Goal: Task Accomplishment & Management: Complete application form

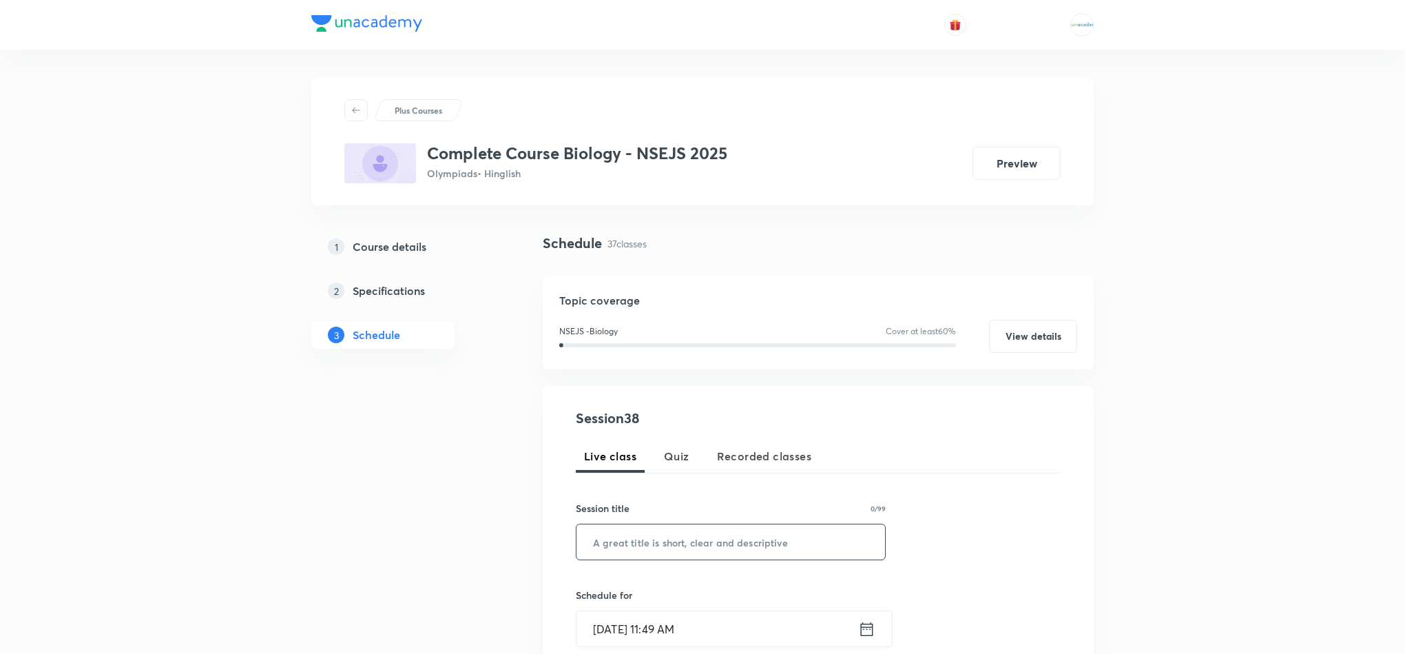
click at [678, 557] on input "text" at bounding box center [731, 541] width 309 height 35
paste input "Biodiversity and conservation-03"
type input "Biodiversity and conservation-04"
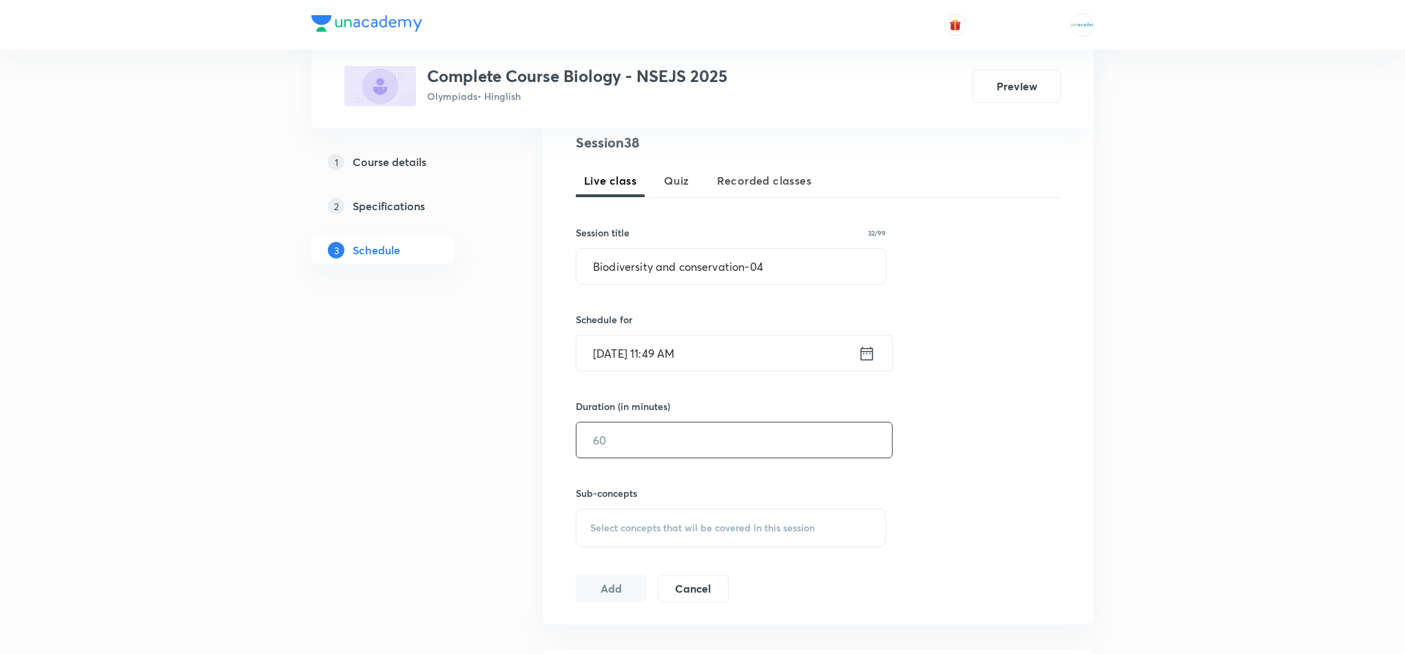
scroll to position [282, 0]
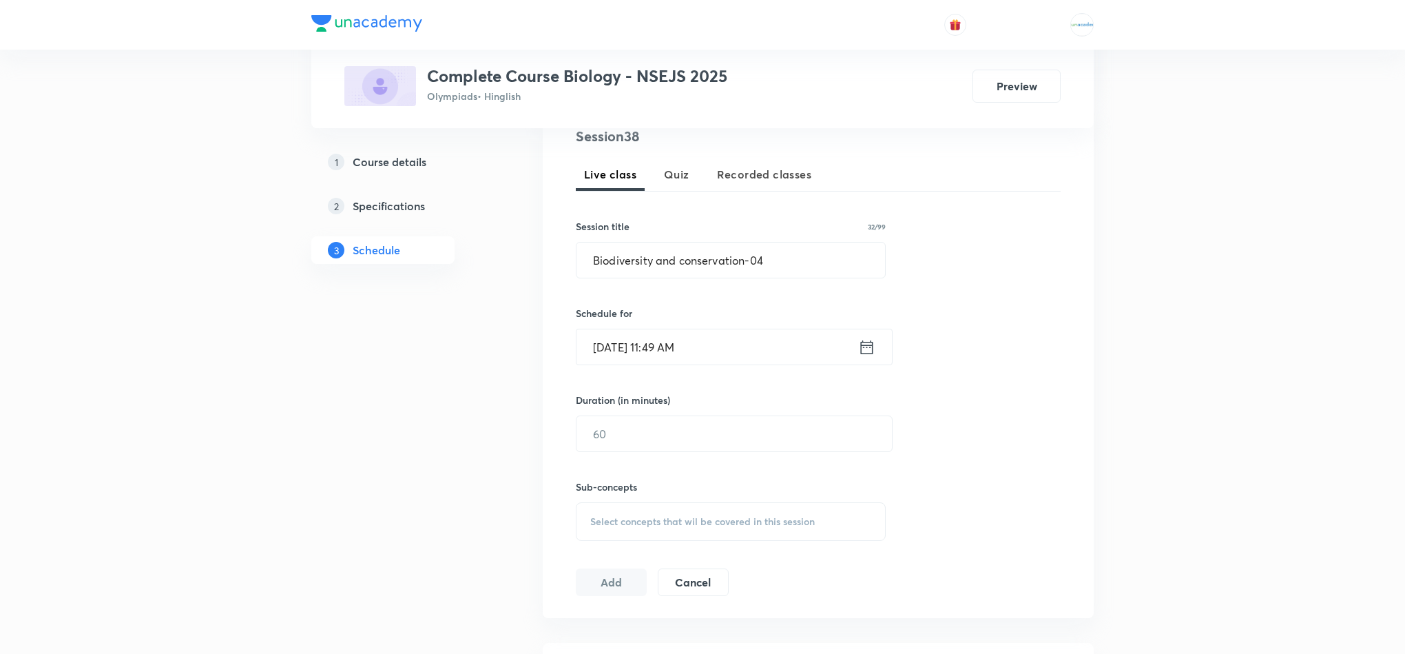
click at [872, 341] on icon at bounding box center [866, 347] width 17 height 19
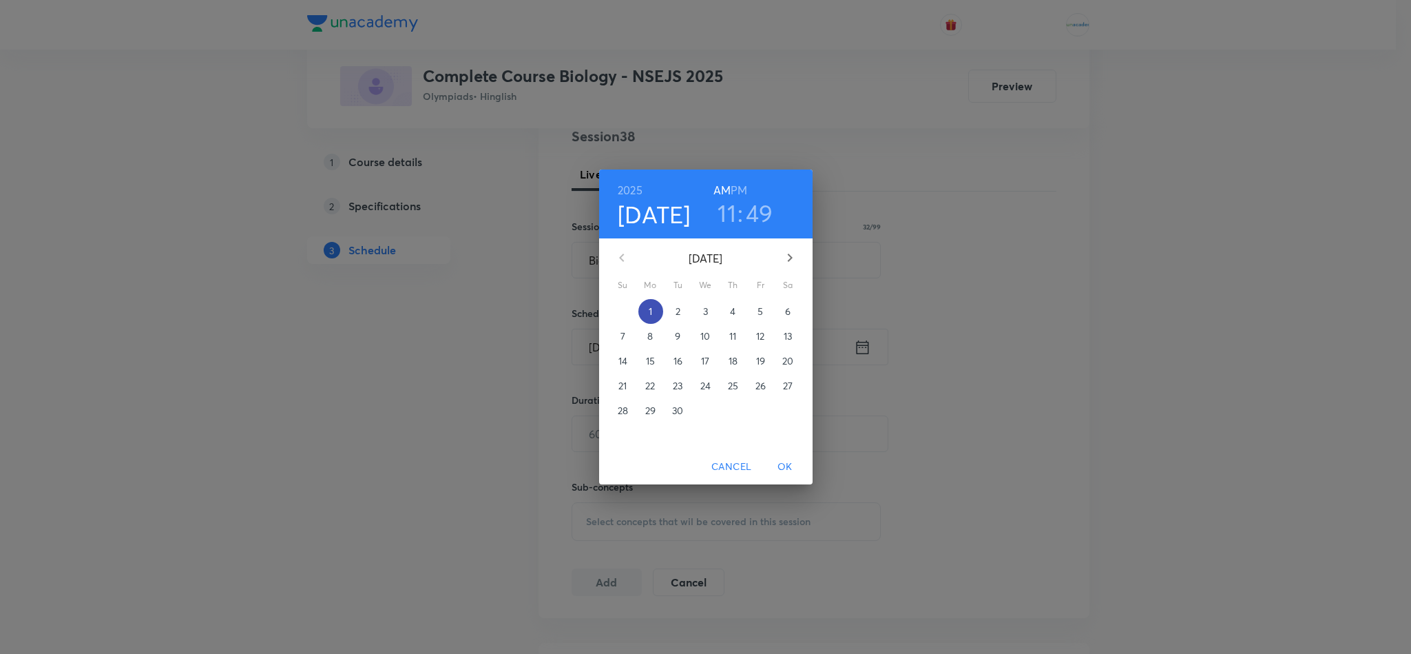
click at [651, 309] on p "1" at bounding box center [650, 311] width 3 height 14
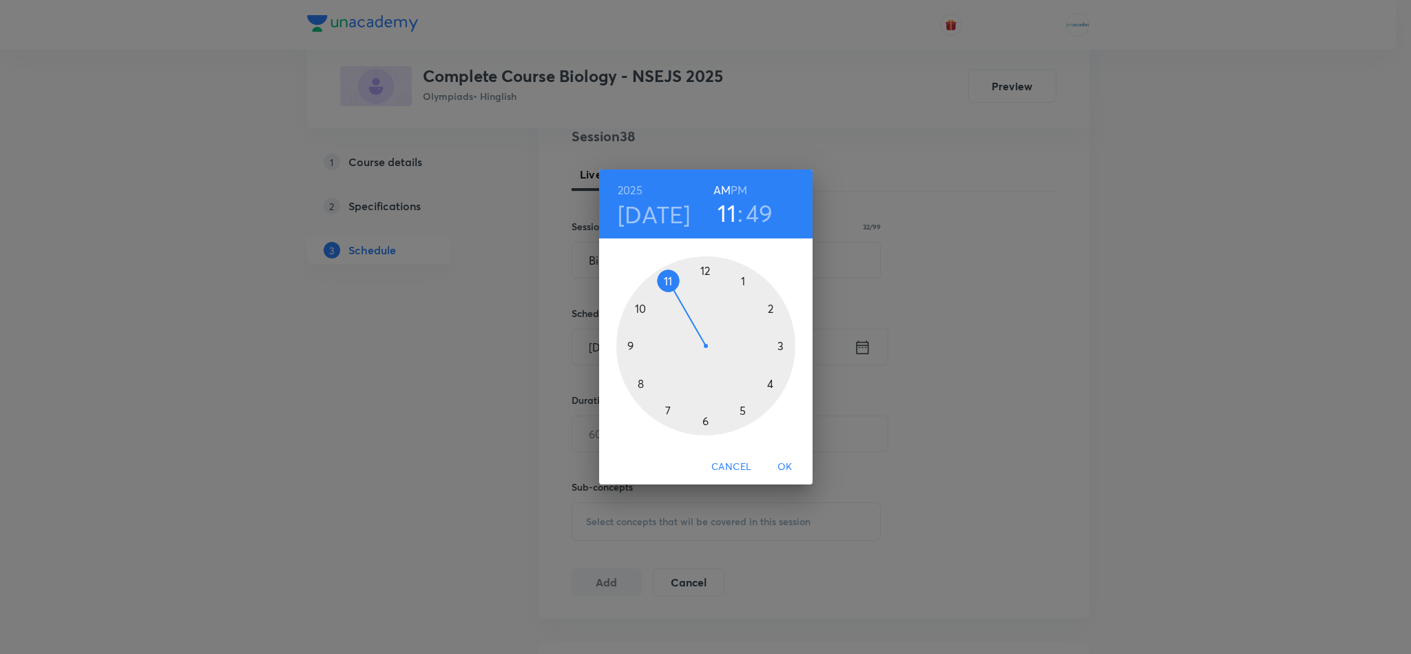
click at [742, 192] on h6 "PM" at bounding box center [739, 189] width 17 height 19
click at [780, 343] on div at bounding box center [705, 345] width 179 height 179
click at [628, 347] on div at bounding box center [705, 345] width 179 height 179
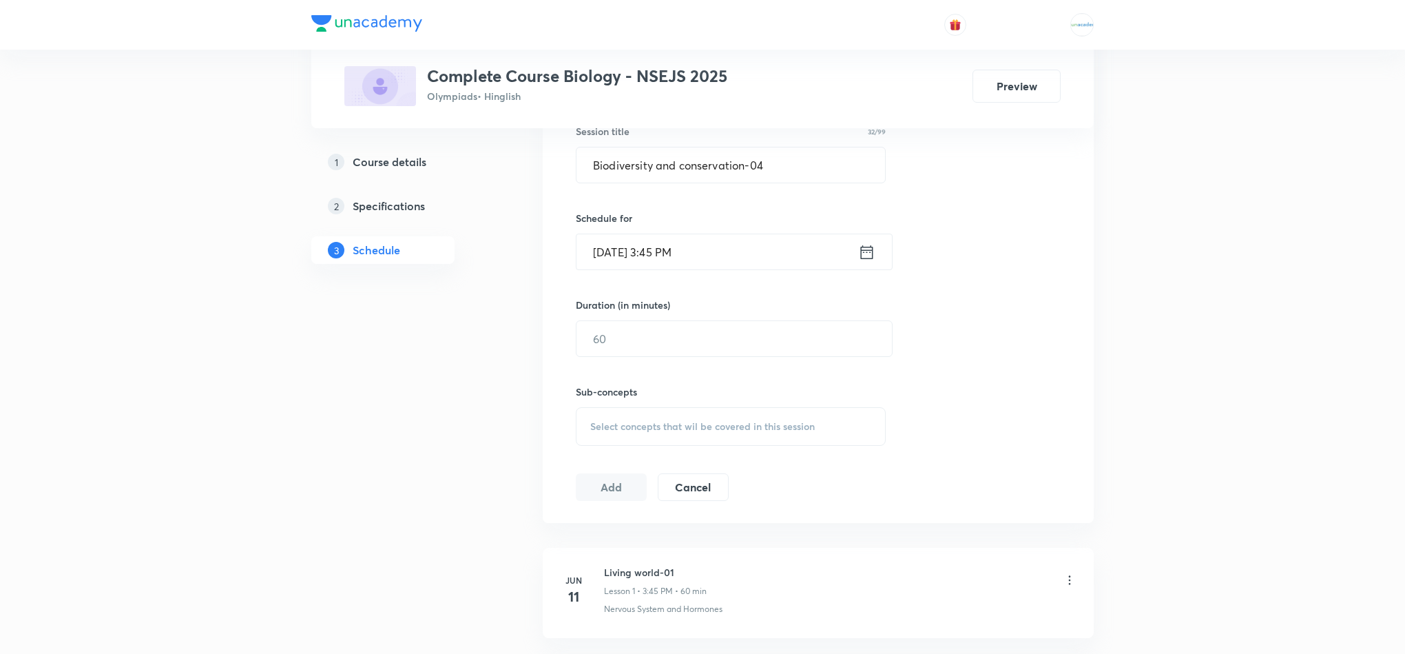
scroll to position [379, 0]
click at [663, 344] on input "text" at bounding box center [734, 336] width 315 height 35
type input "9"
type input "75"
drag, startPoint x: 624, startPoint y: 400, endPoint x: 616, endPoint y: 428, distance: 30.1
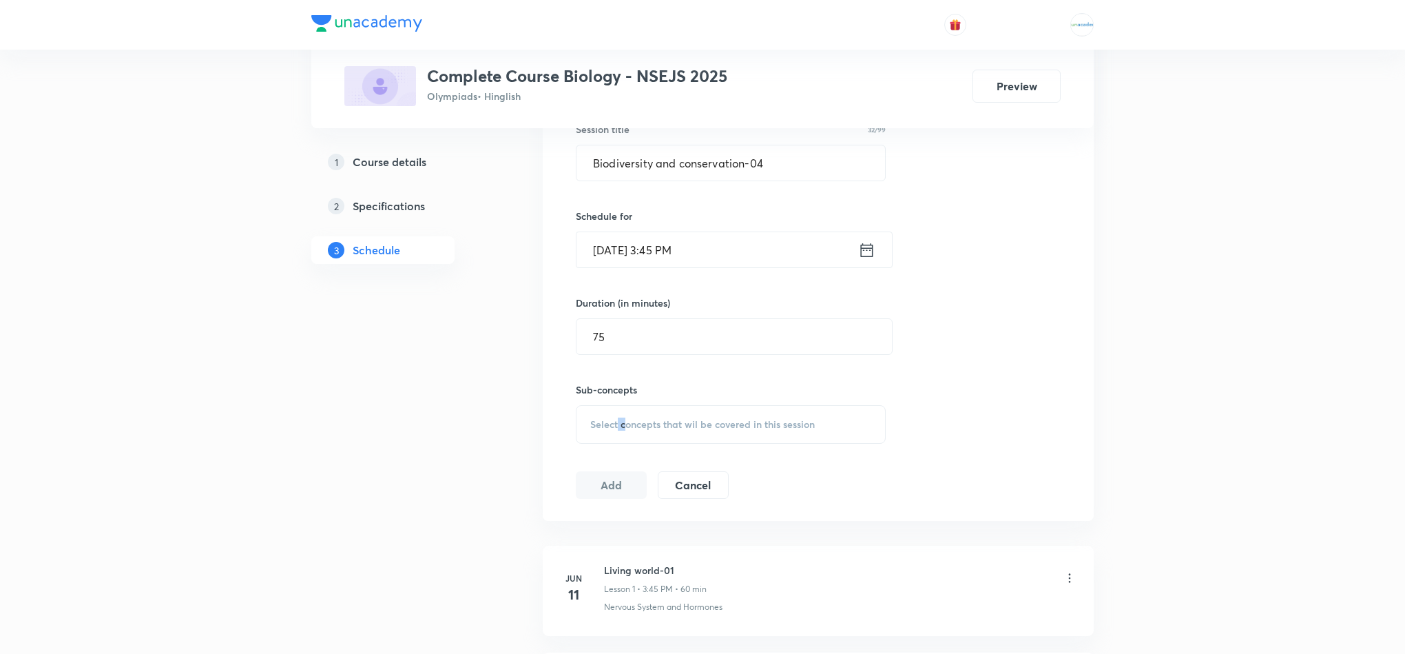
click at [616, 428] on div "Sub-concepts Select concepts that wil be covered in this session" at bounding box center [731, 412] width 310 height 61
click at [616, 428] on span "Select concepts that wil be covered in this session" at bounding box center [702, 424] width 225 height 11
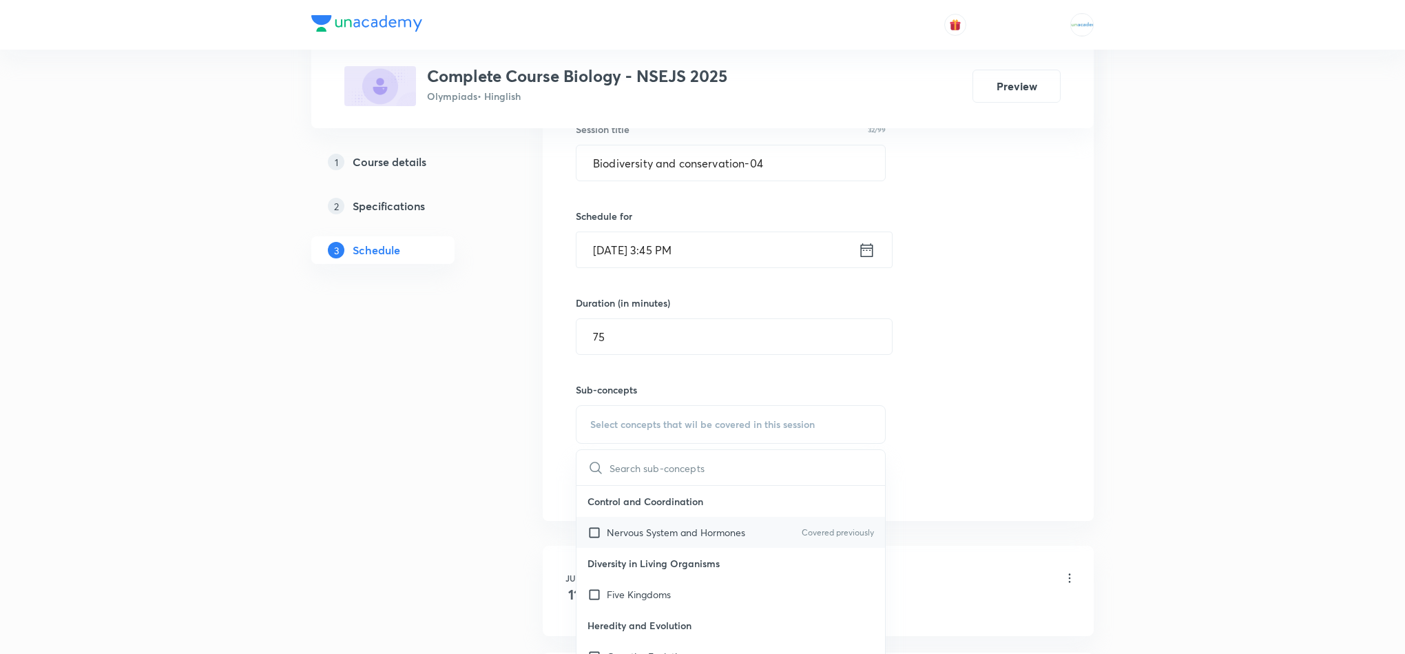
click at [620, 527] on p "Nervous System and Hormones" at bounding box center [676, 532] width 138 height 14
checkbox input "true"
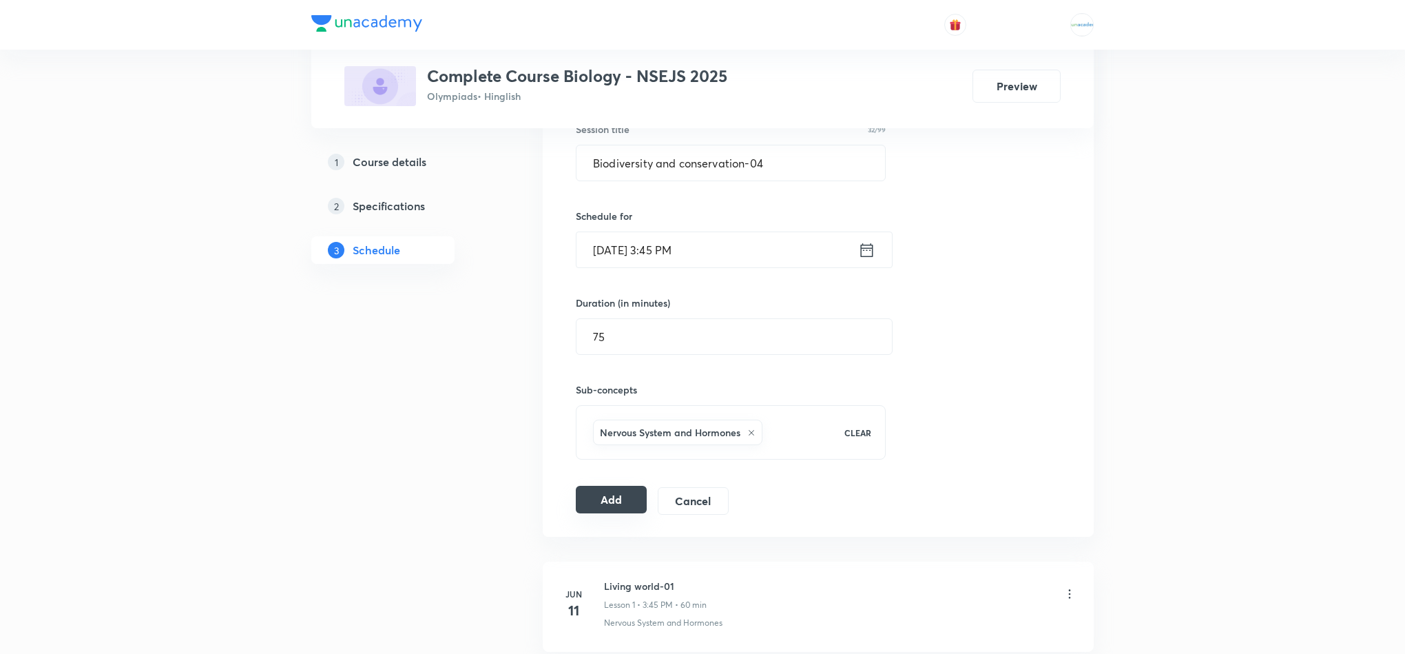
click at [620, 513] on button "Add" at bounding box center [611, 500] width 71 height 28
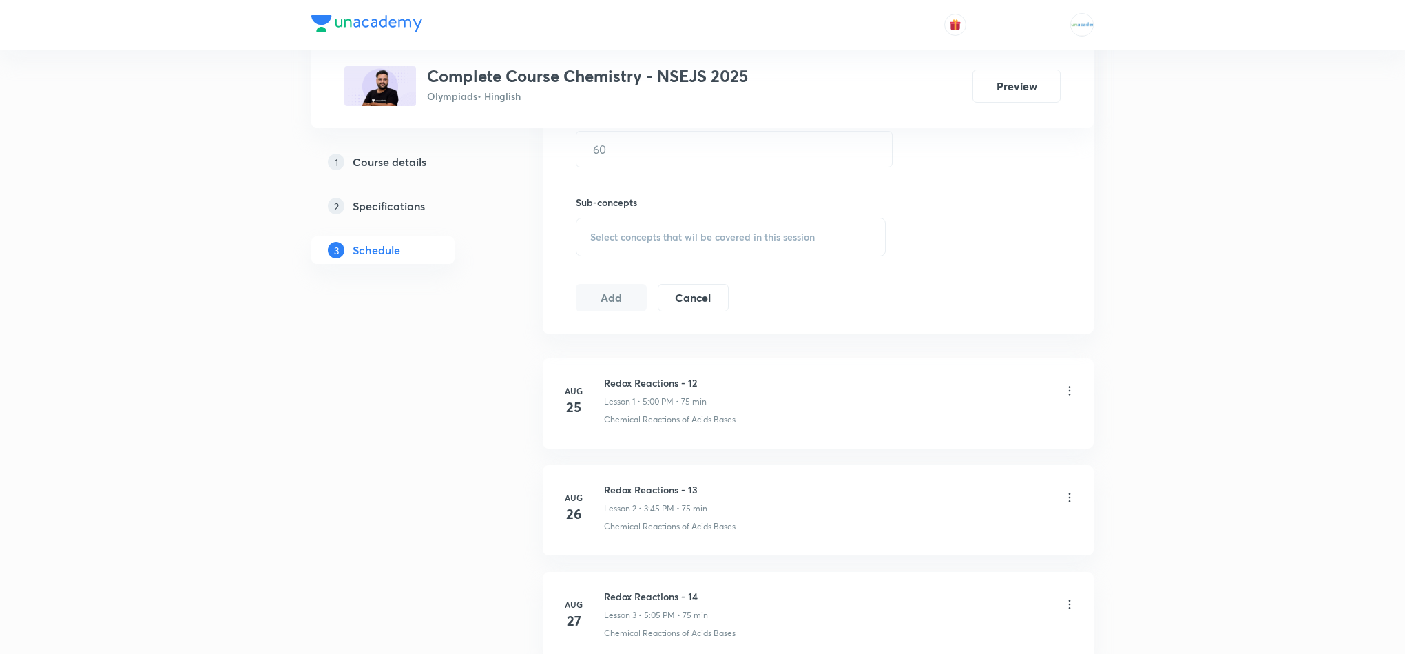
scroll to position [815, 0]
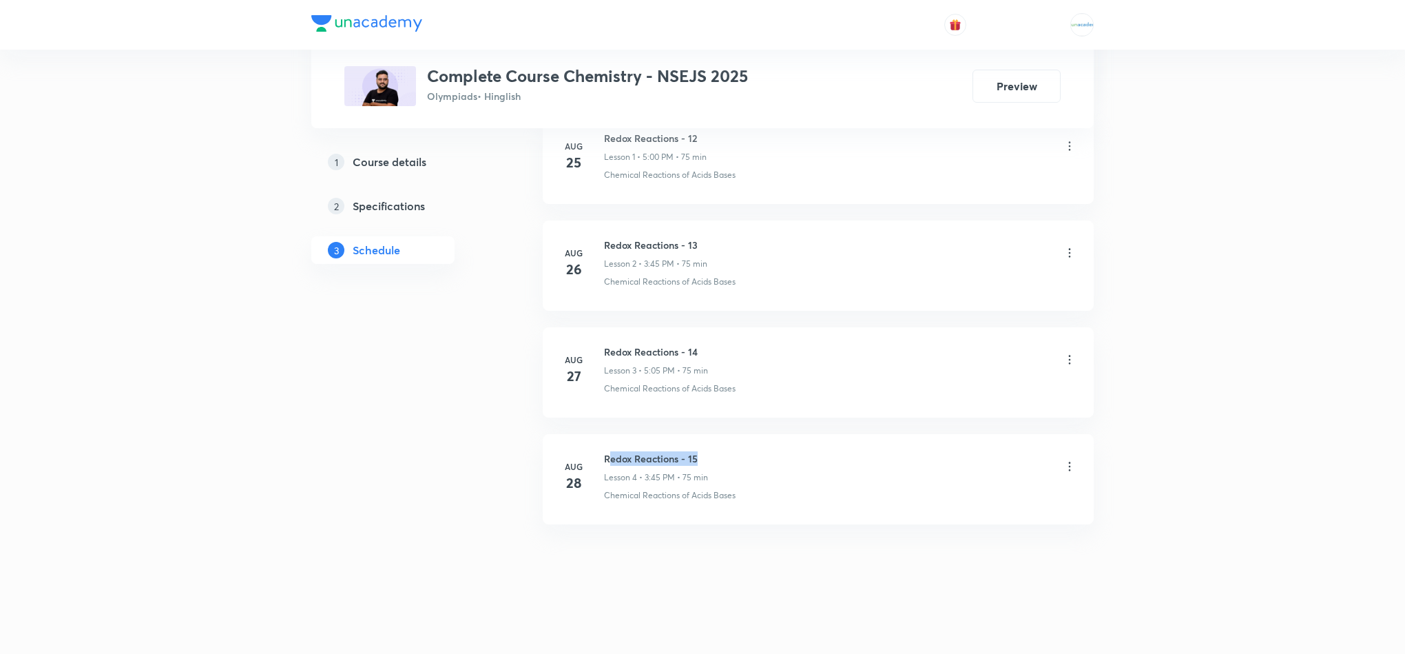
drag, startPoint x: 695, startPoint y: 459, endPoint x: 610, endPoint y: 432, distance: 89.5
click at [610, 432] on ul "Aug 25 Redox Reactions - 12 Lesson 1 • 5:00 PM • 75 min Chemical Reactions of A…" at bounding box center [818, 319] width 551 height 411
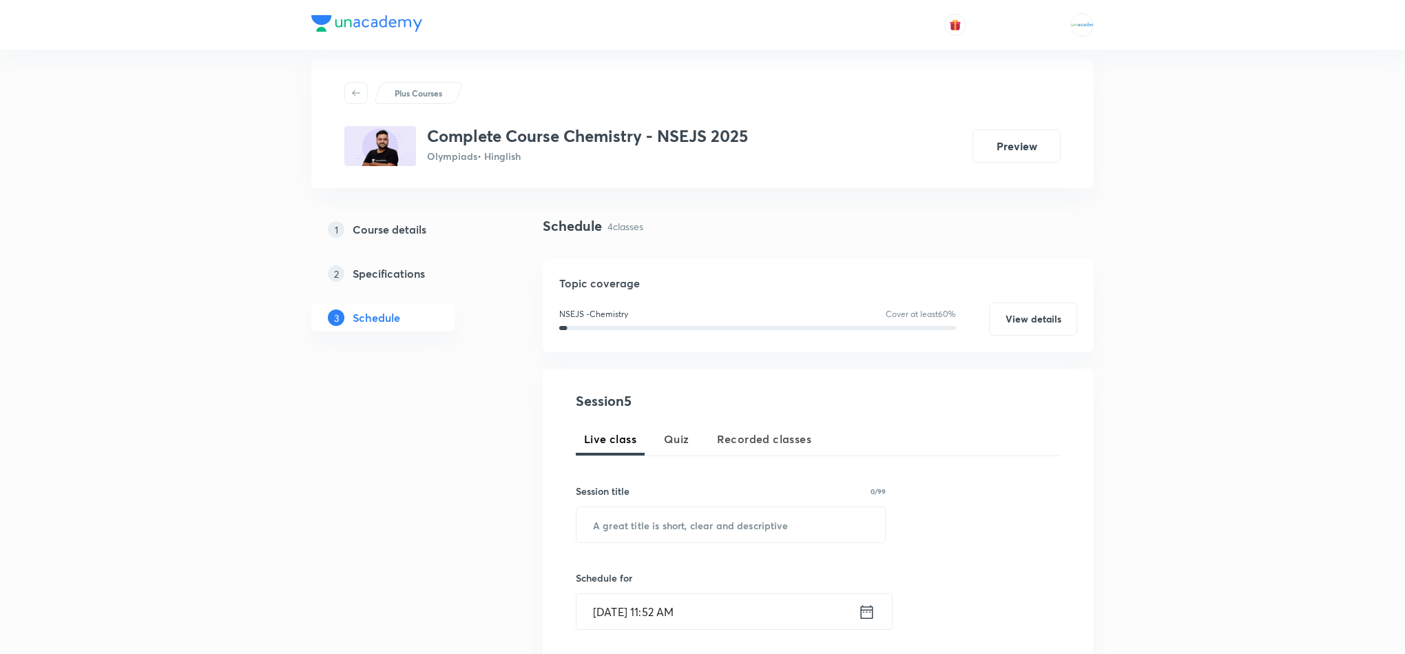
scroll to position [0, 0]
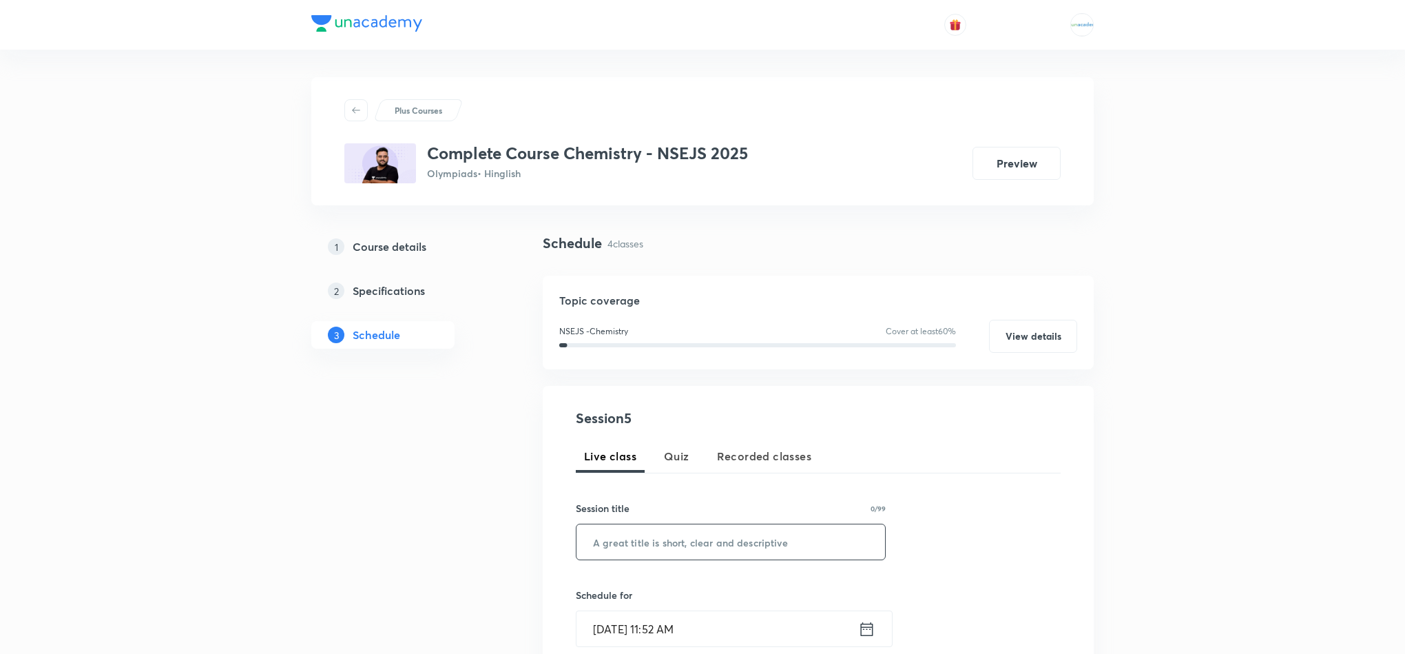
paste input ", Atomic Structure , Nsejs batch"
click at [643, 536] on input "text" at bounding box center [731, 541] width 309 height 35
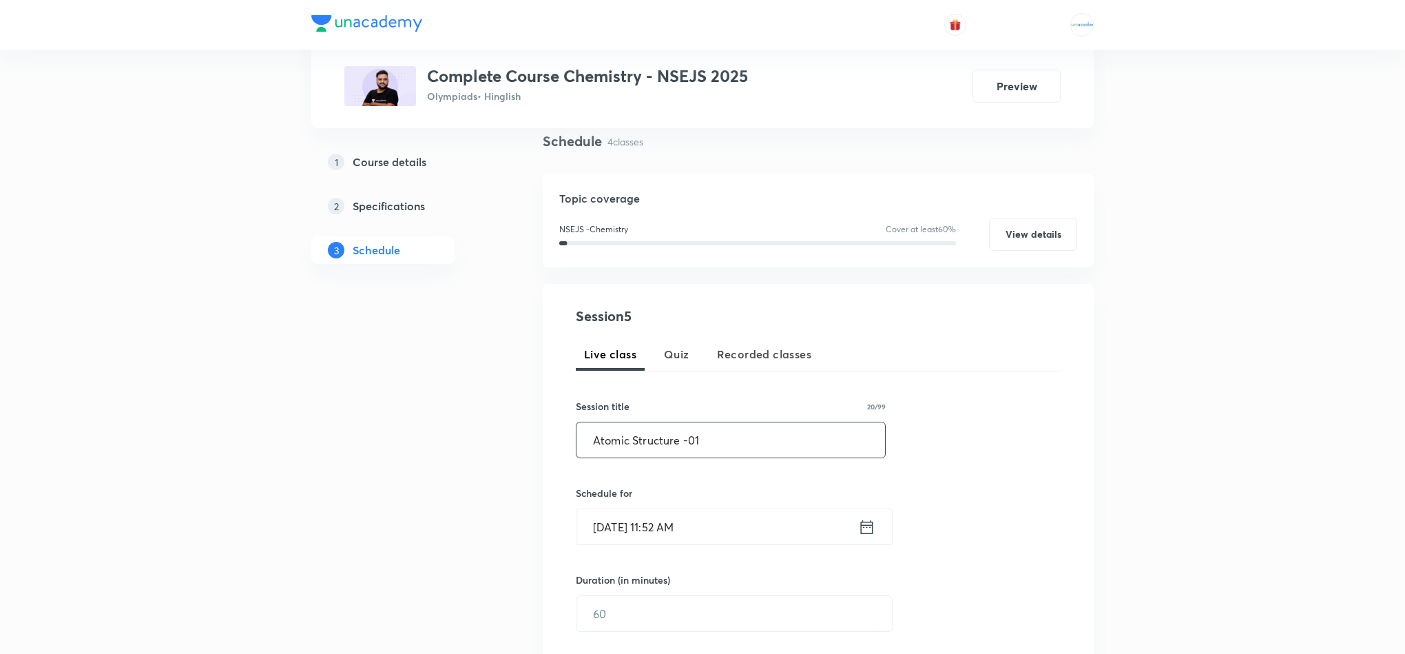
scroll to position [110, 0]
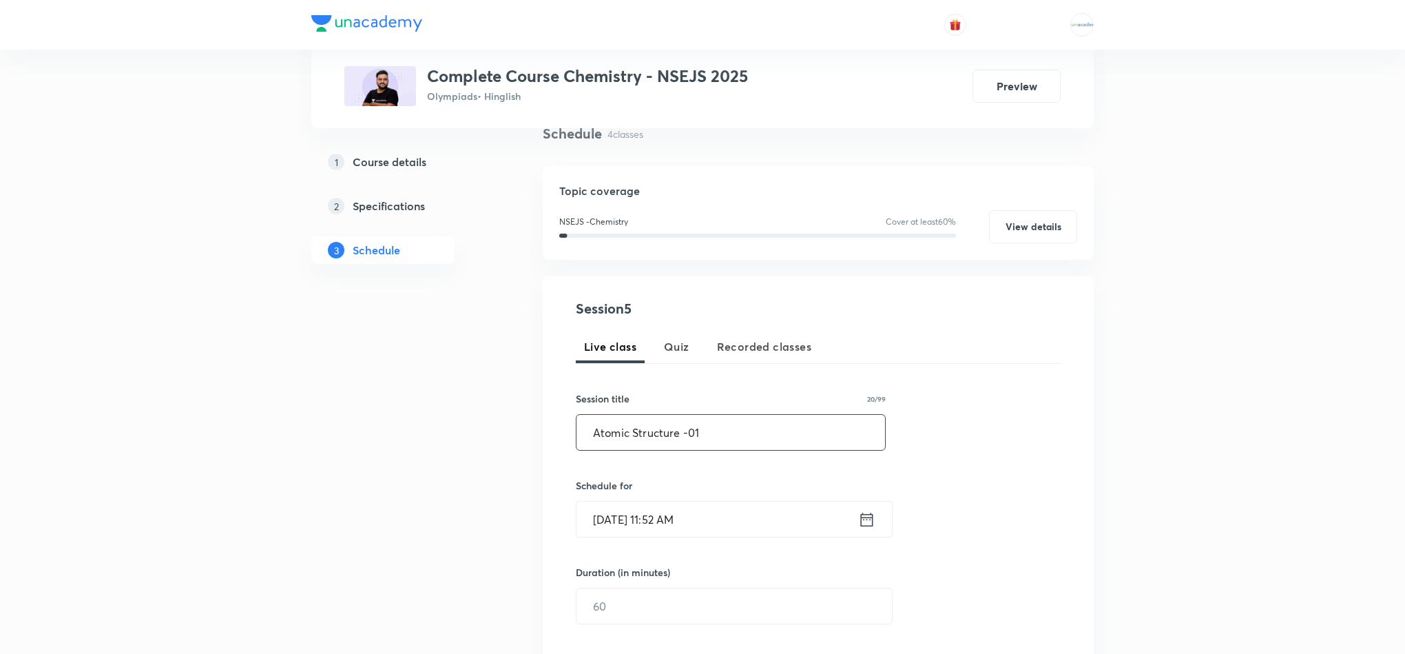
type input "Atomic Structure -01"
click at [872, 529] on icon at bounding box center [866, 519] width 17 height 19
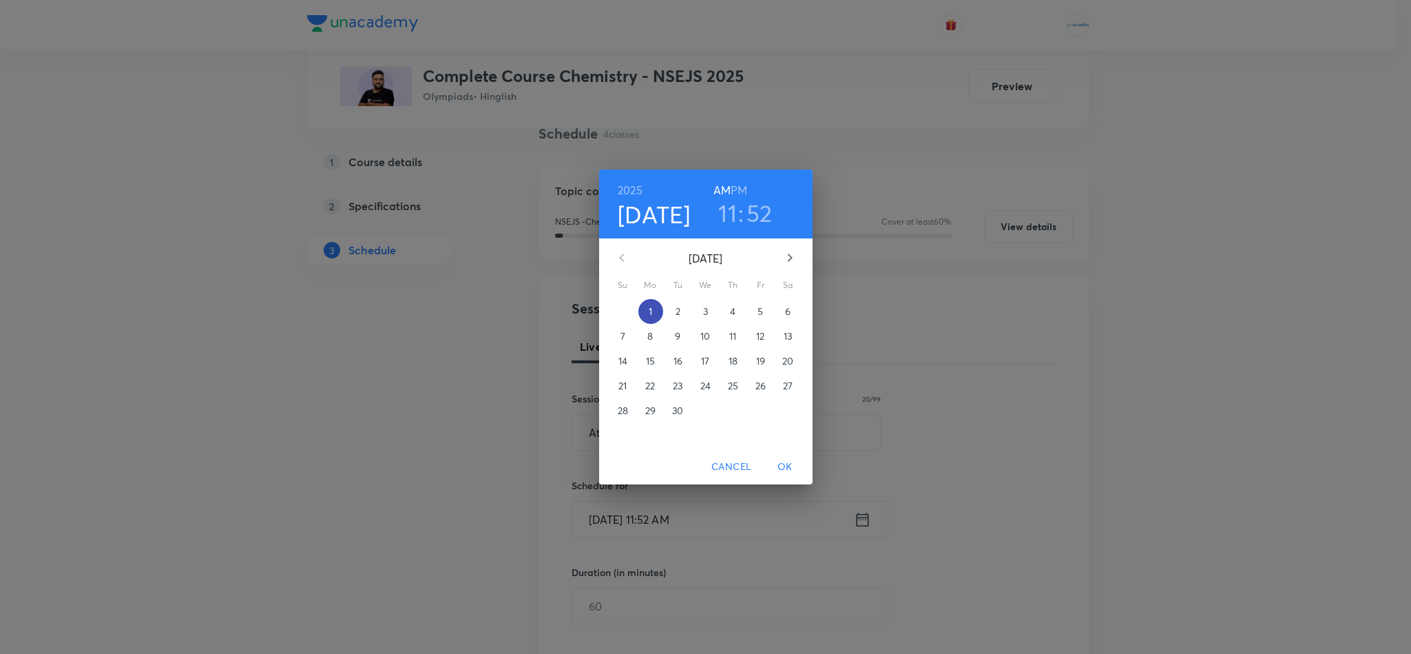
click at [650, 313] on p "1" at bounding box center [650, 311] width 3 height 14
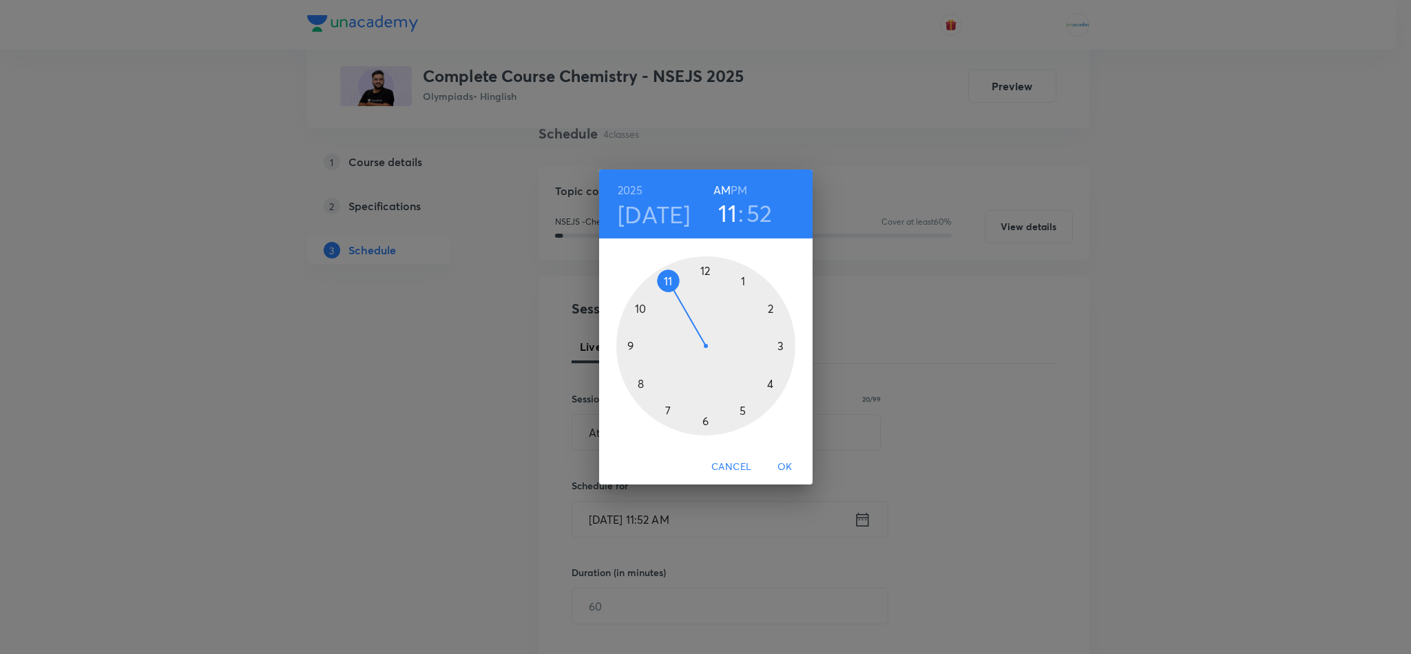
click at [747, 184] on h6 "PM" at bounding box center [739, 189] width 17 height 19
click at [749, 414] on div at bounding box center [705, 345] width 179 height 179
click at [703, 265] on div at bounding box center [705, 345] width 179 height 179
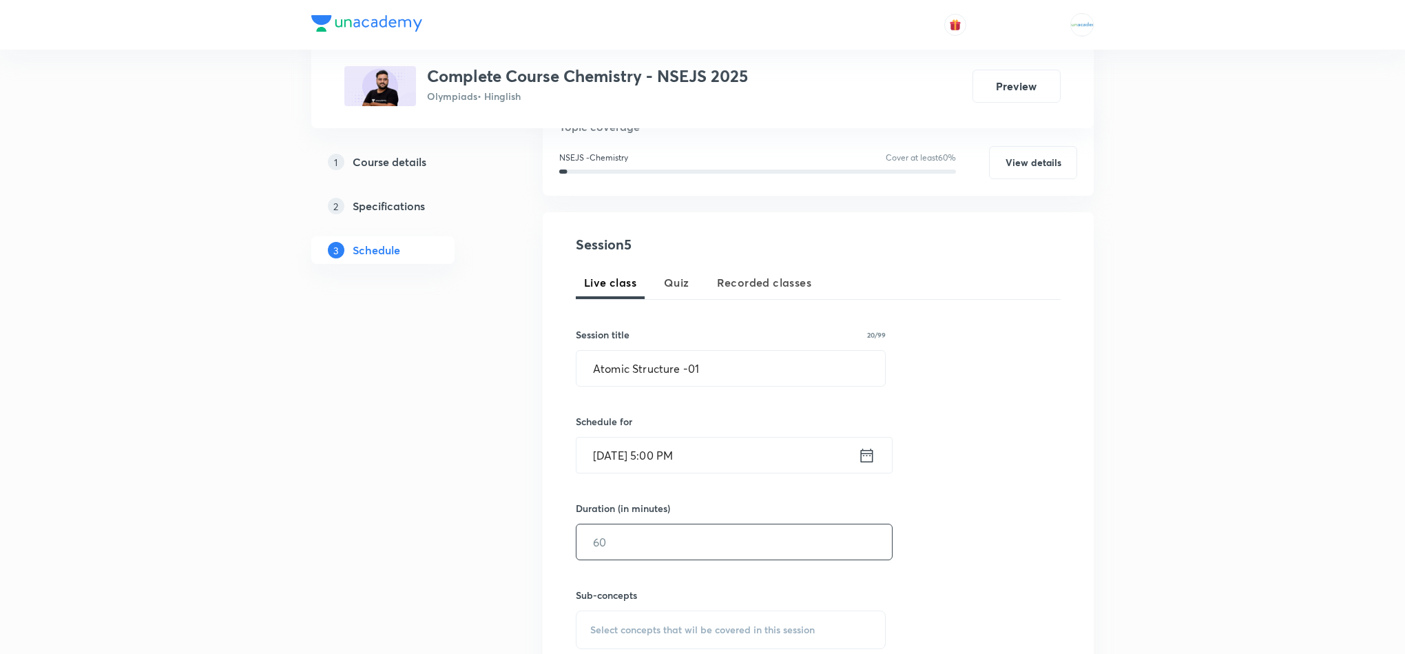
scroll to position [174, 0]
click at [661, 537] on input "text" at bounding box center [734, 540] width 315 height 35
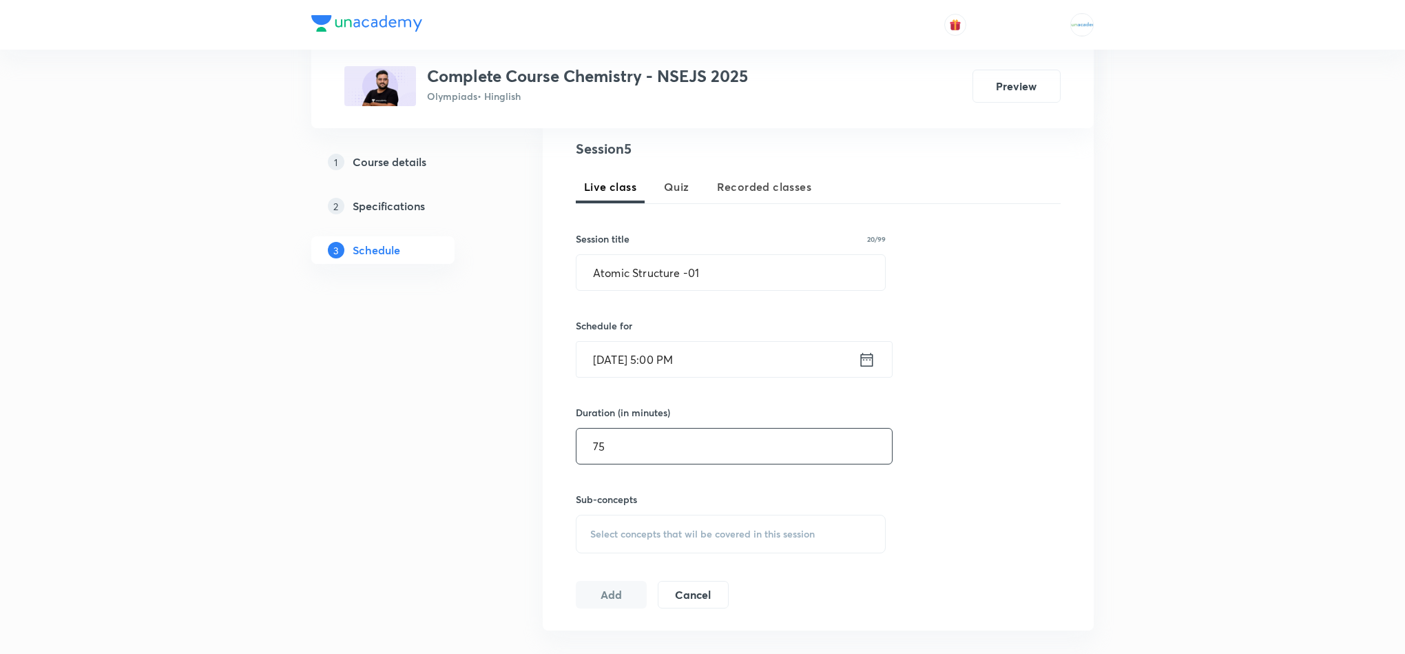
type input "75"
click at [697, 531] on span "Select concepts that wil be covered in this session" at bounding box center [702, 533] width 225 height 11
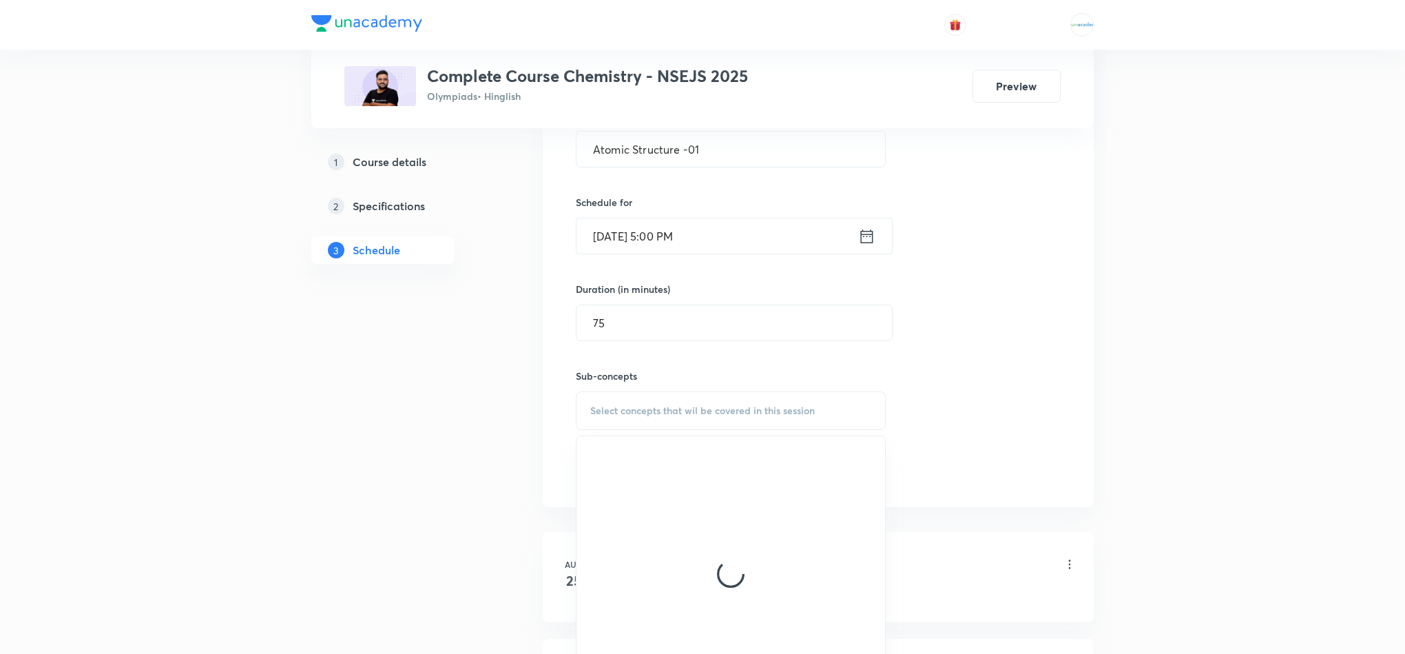
scroll to position [393, 0]
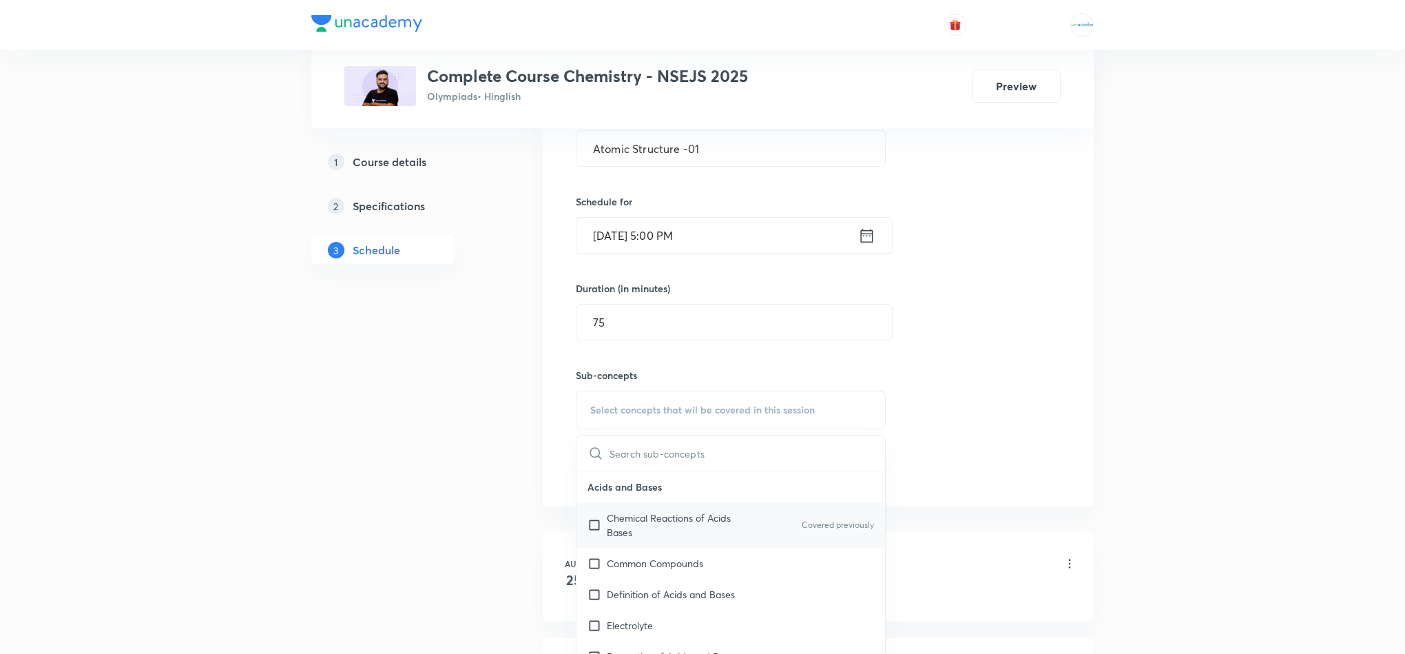
click at [670, 519] on p "Chemical Reactions of Acids Bases" at bounding box center [676, 524] width 139 height 29
checkbox input "true"
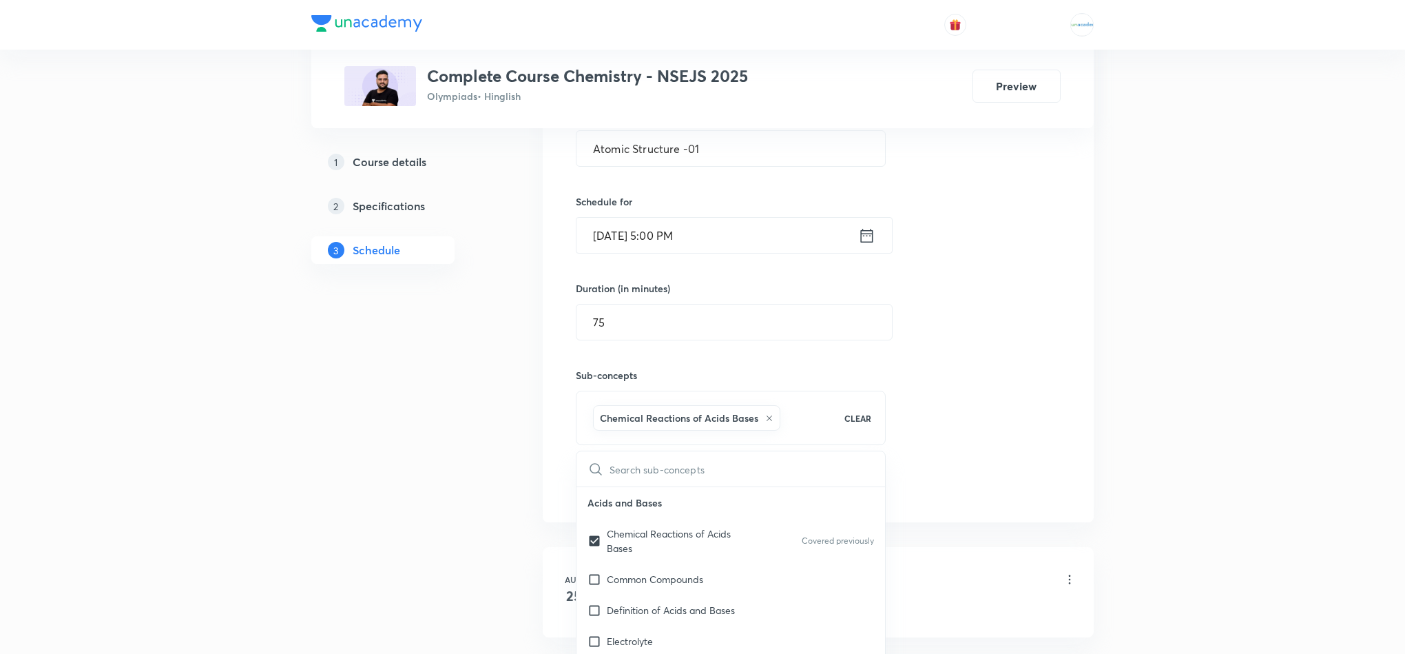
click at [497, 453] on div "1 Course details 2 Specifications 3 Schedule" at bounding box center [404, 451] width 187 height 1223
click at [612, 505] on div "Session 5 Live class Quiz Recorded classes Session title 20/99 Atomic Structure…" at bounding box center [818, 257] width 551 height 530
click at [608, 499] on button "Add" at bounding box center [611, 485] width 71 height 28
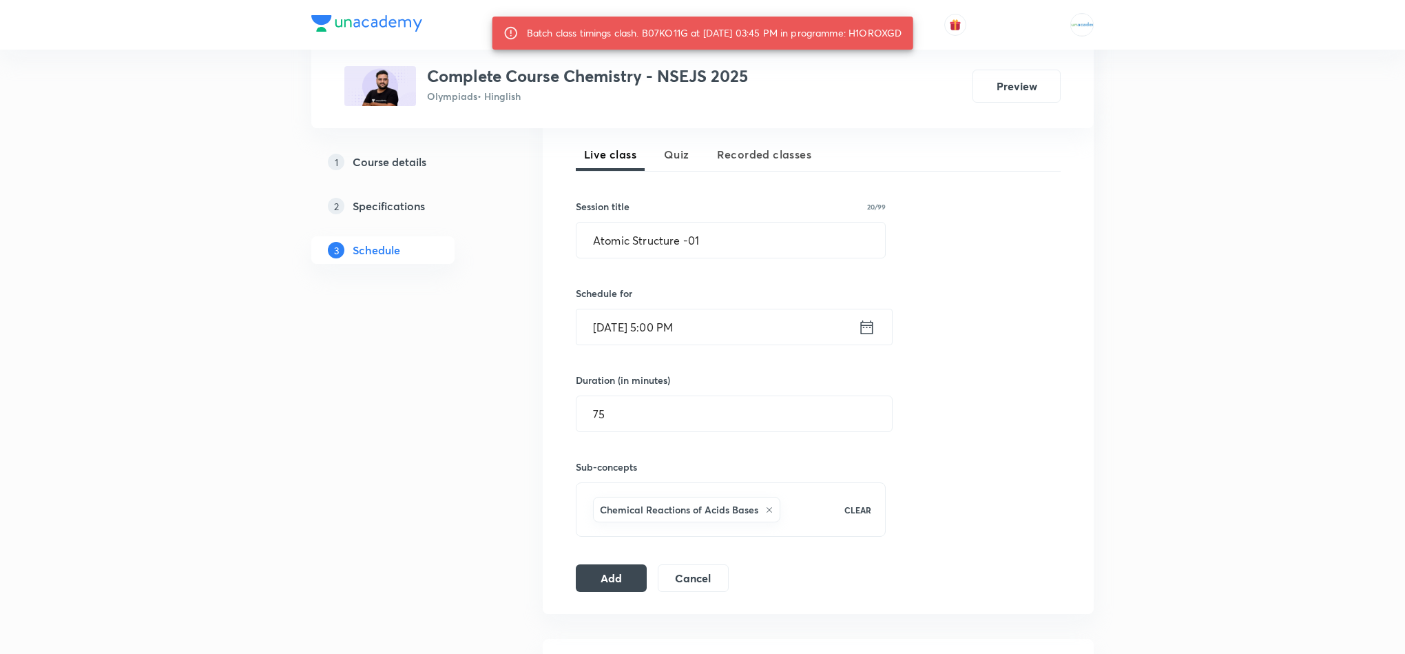
scroll to position [300, 0]
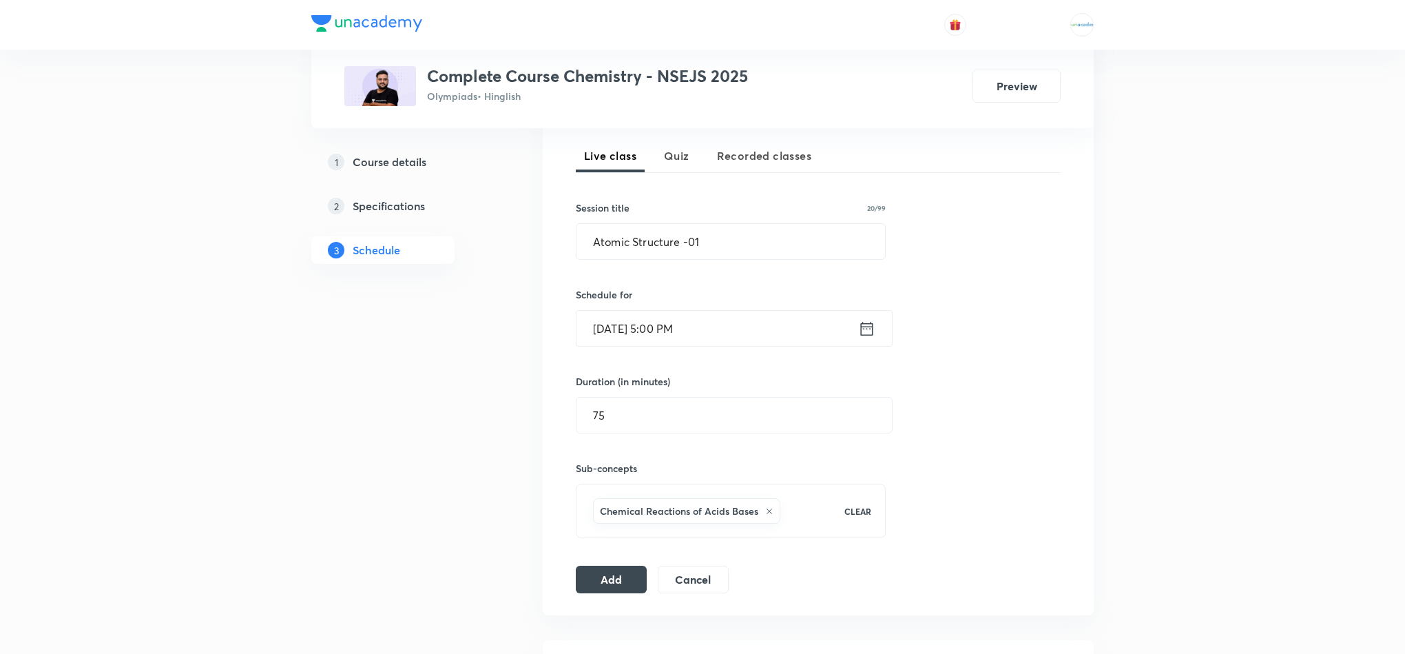
click at [862, 337] on icon at bounding box center [866, 328] width 17 height 19
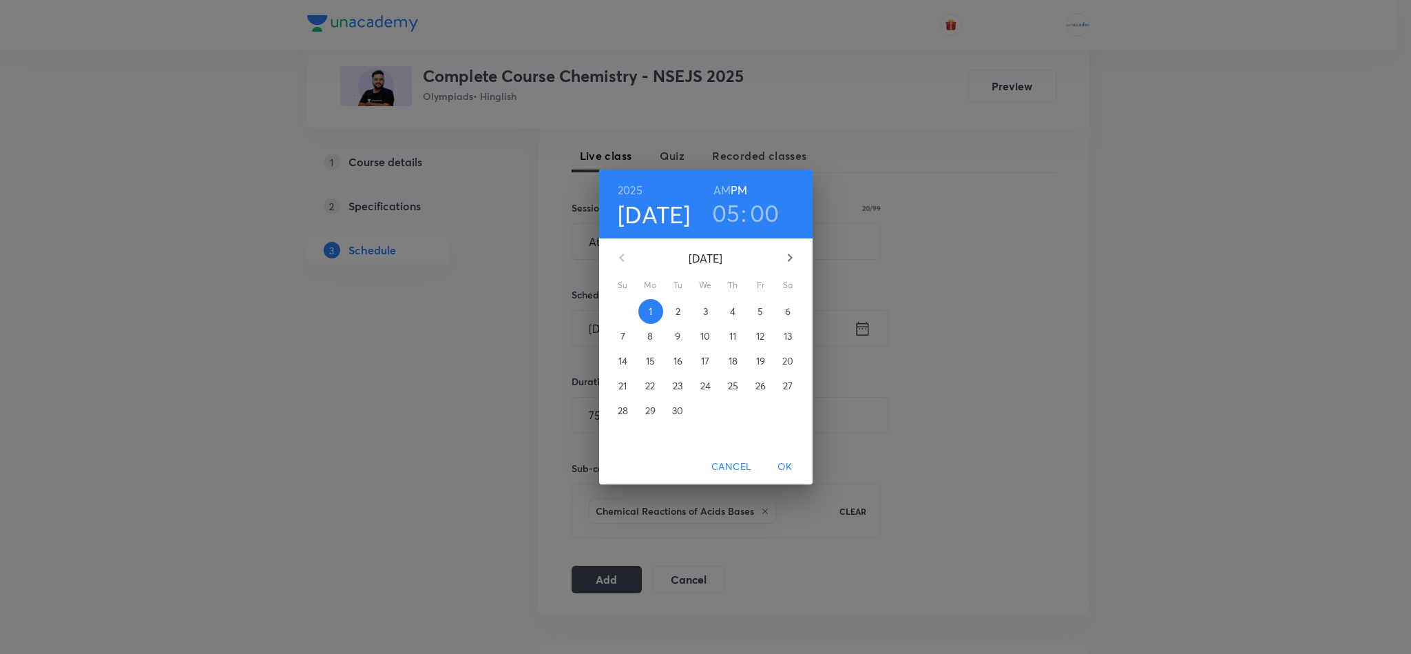
click at [767, 211] on h3 "00" at bounding box center [765, 212] width 30 height 29
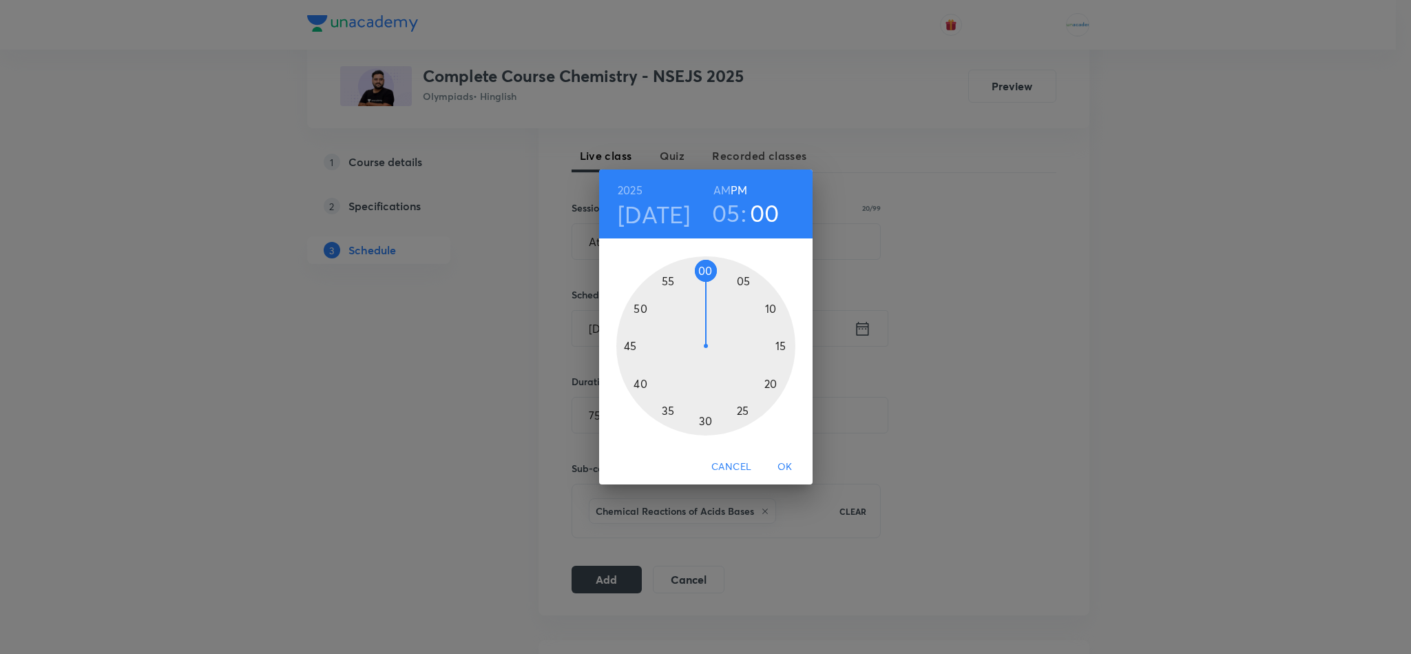
click at [740, 284] on div at bounding box center [705, 345] width 179 height 179
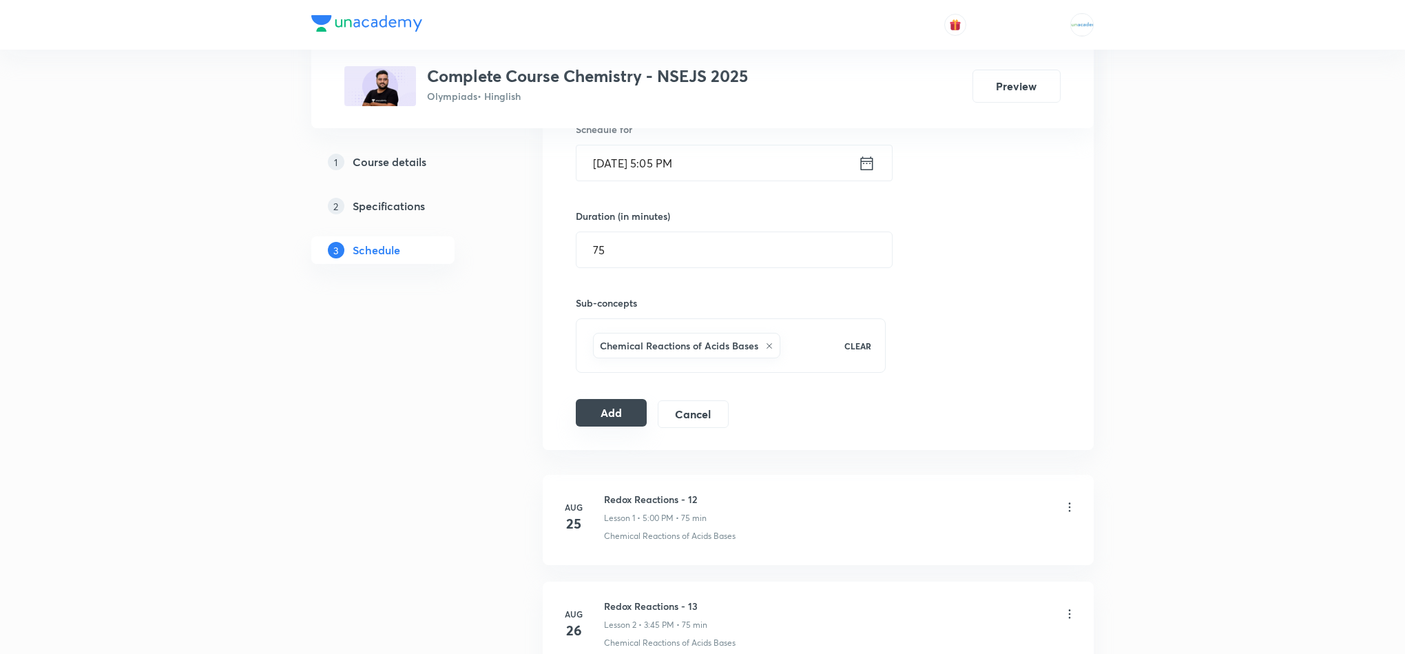
scroll to position [470, 0]
click at [596, 407] on button "Add" at bounding box center [611, 409] width 71 height 28
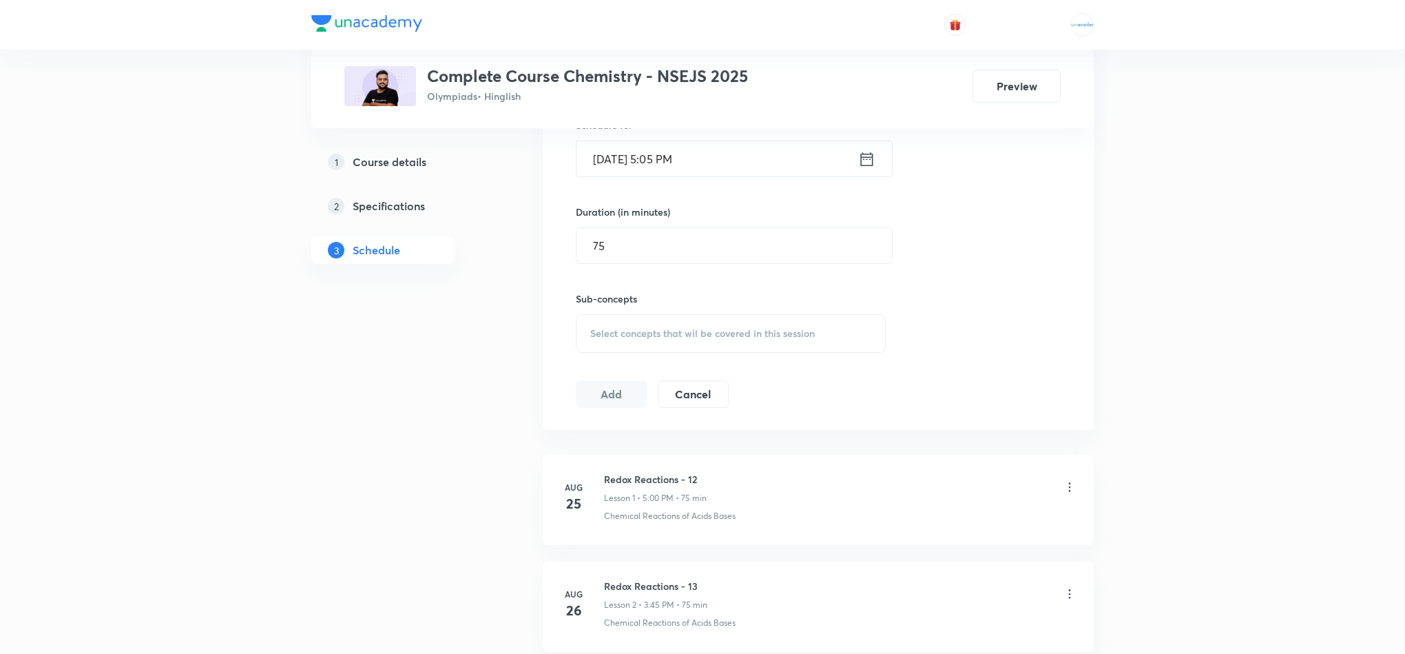
scroll to position [357, 0]
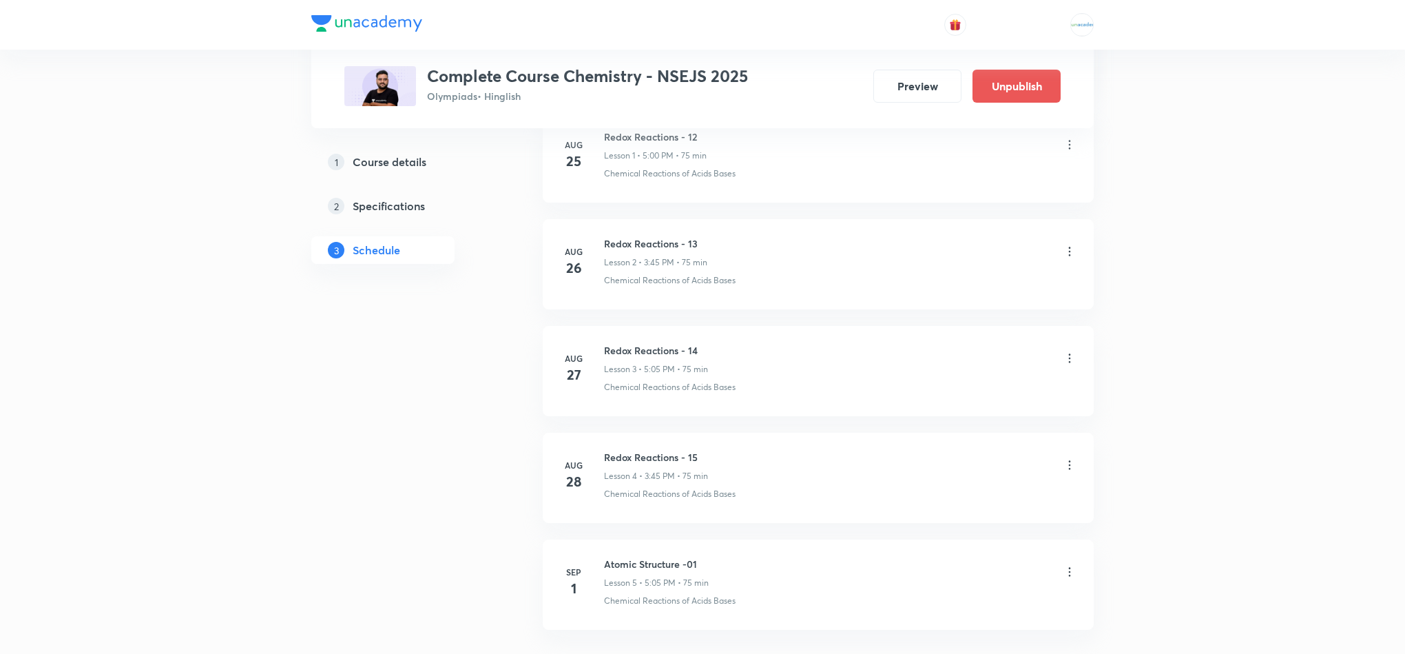
scroll to position [922, 0]
drag, startPoint x: 703, startPoint y: 453, endPoint x: 694, endPoint y: 455, distance: 8.4
click at [694, 455] on h6 "Atomic Structure -01" at bounding box center [656, 458] width 105 height 14
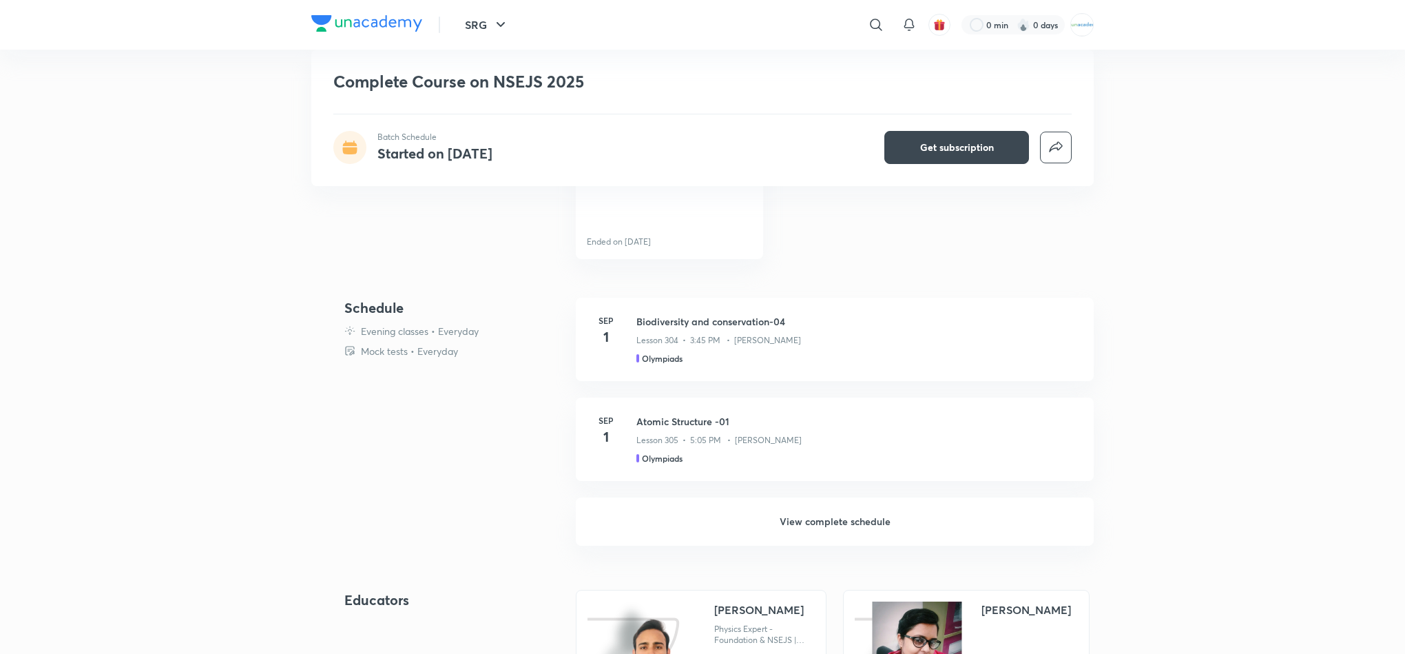
scroll to position [472, 0]
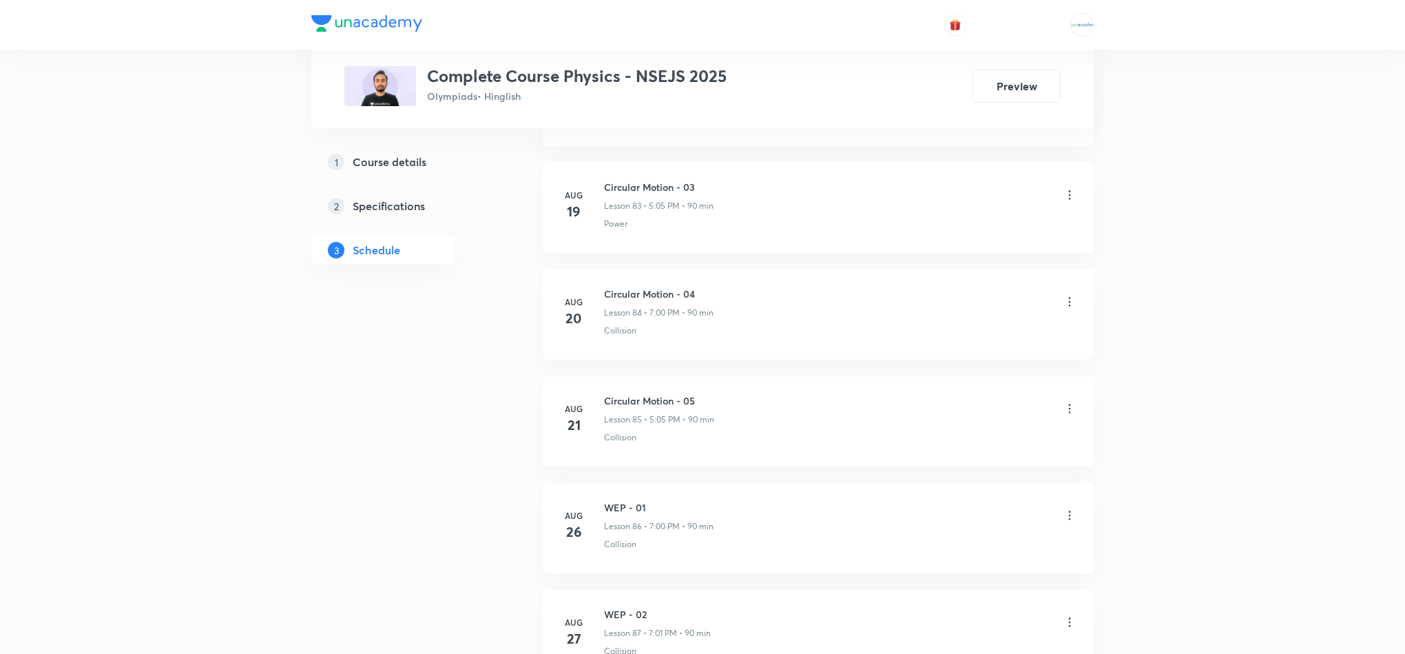
scroll to position [9840, 0]
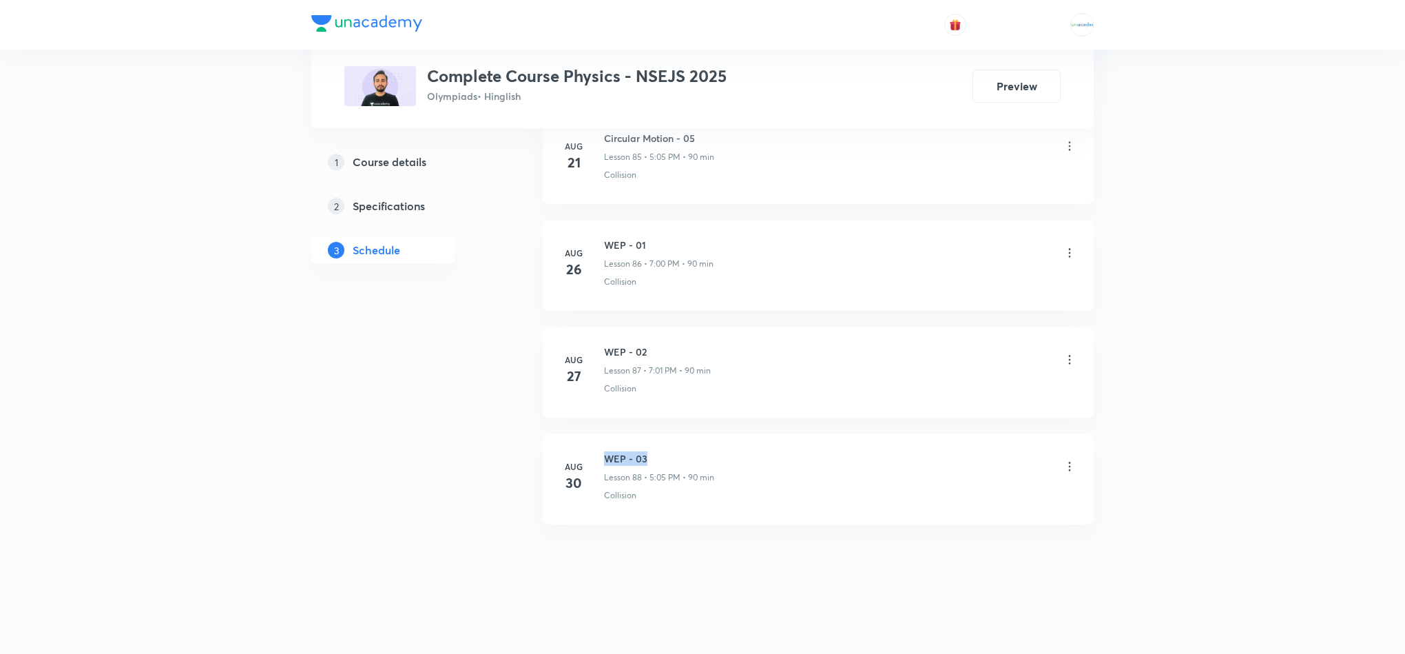
drag, startPoint x: 658, startPoint y: 455, endPoint x: 599, endPoint y: 438, distance: 60.8
click at [599, 438] on li "[DATE] WEP - 03 Lesson 88 • 5:05 PM • 90 min Collision" at bounding box center [818, 479] width 551 height 90
copy h6 "WEP - 03"
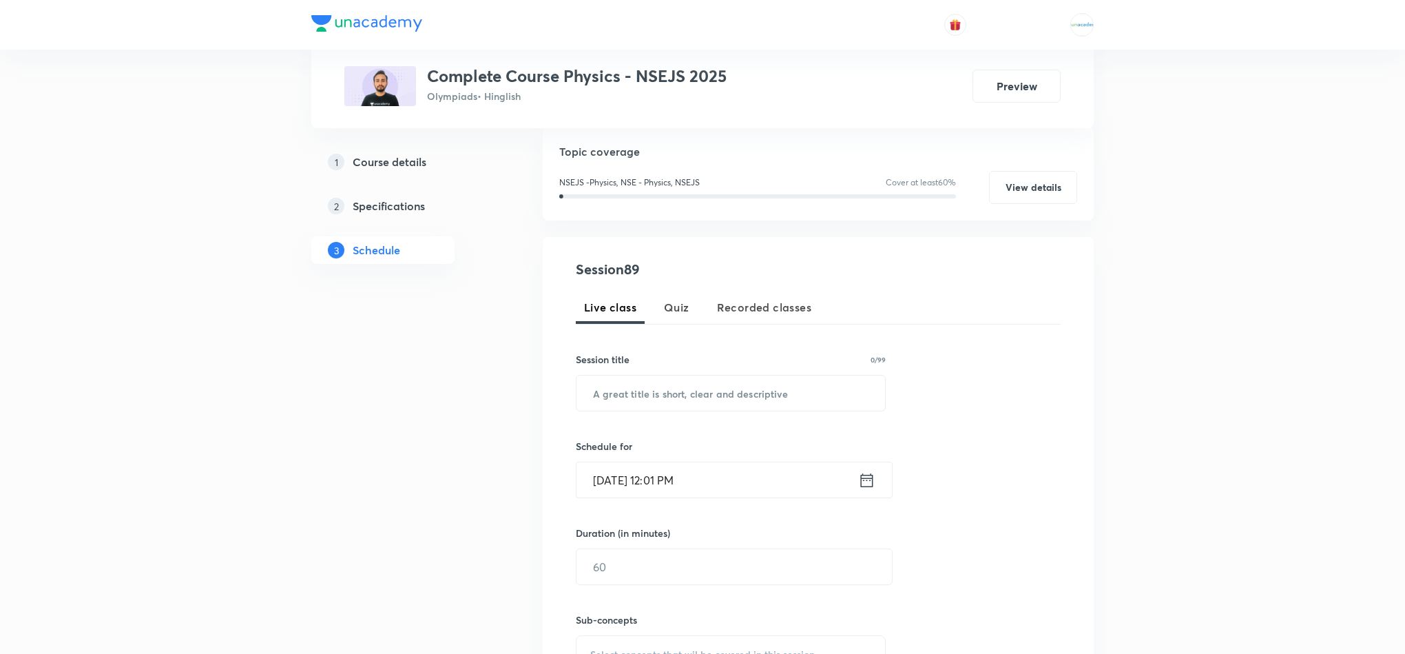
scroll to position [0, 0]
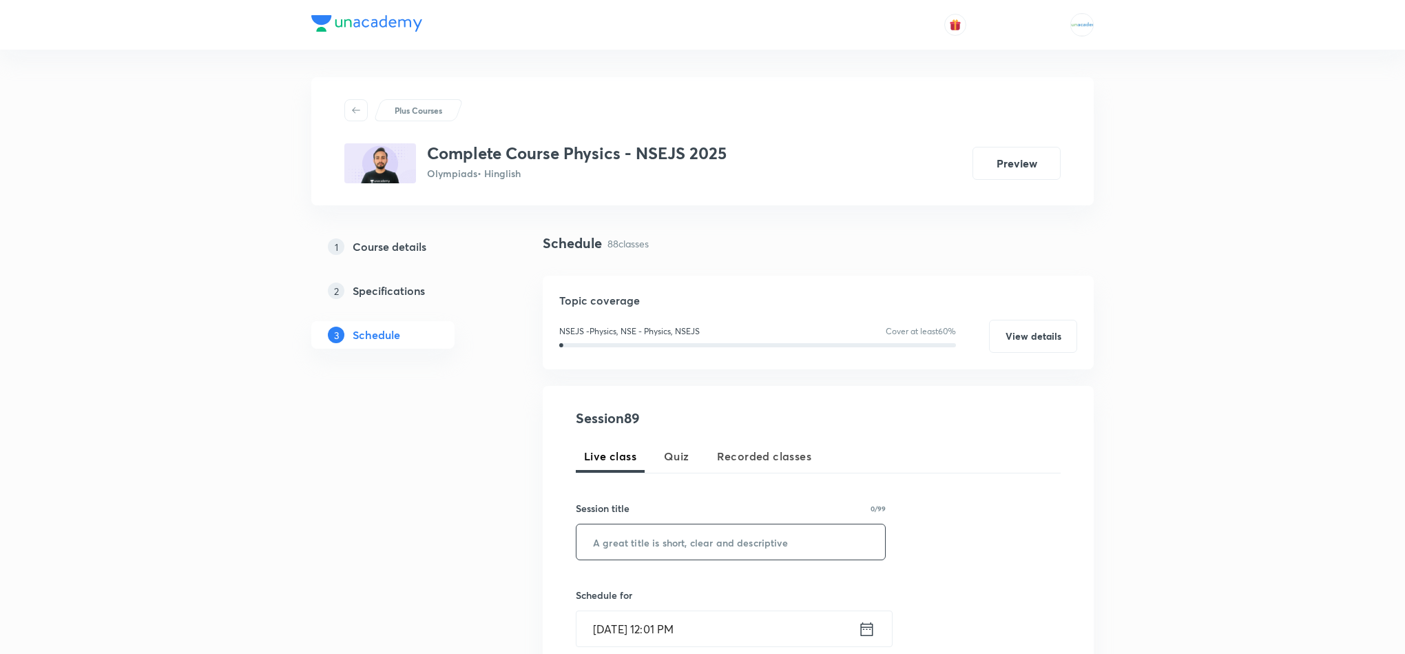
click at [691, 552] on input "text" at bounding box center [731, 541] width 309 height 35
paste input "WEP - 03"
type input "WEP - 04"
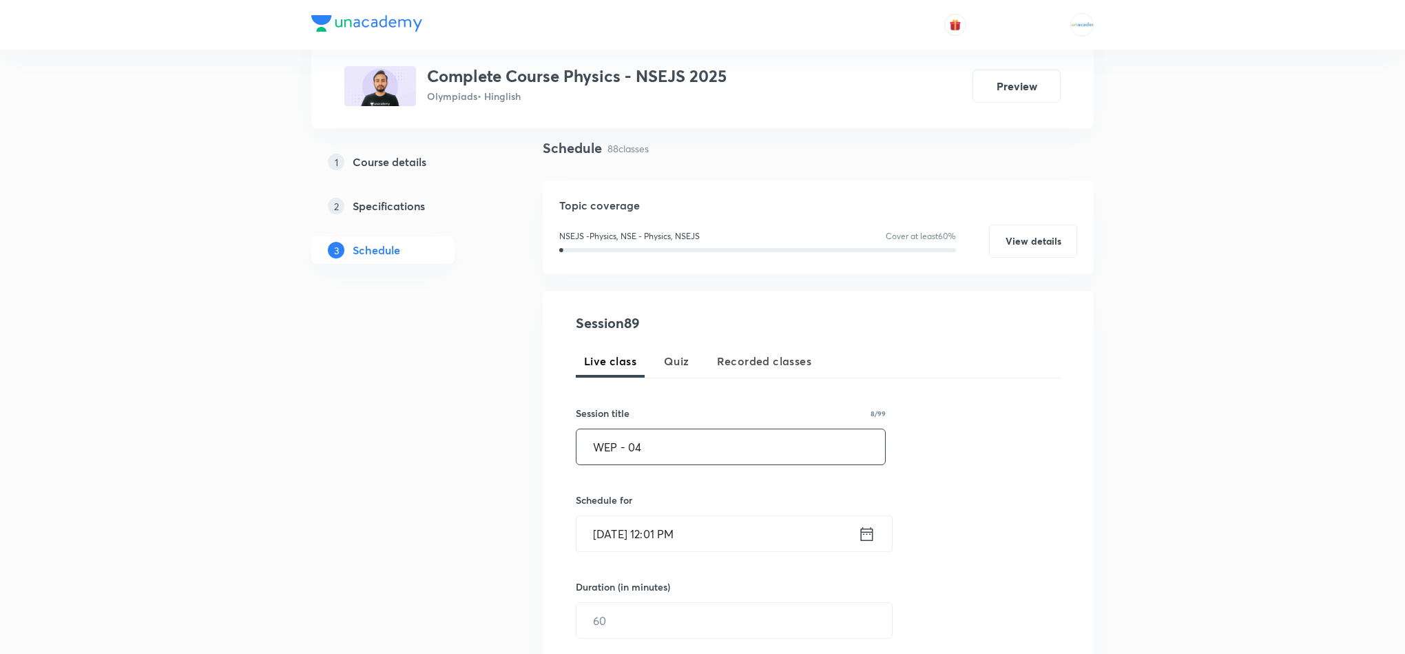
scroll to position [110, 0]
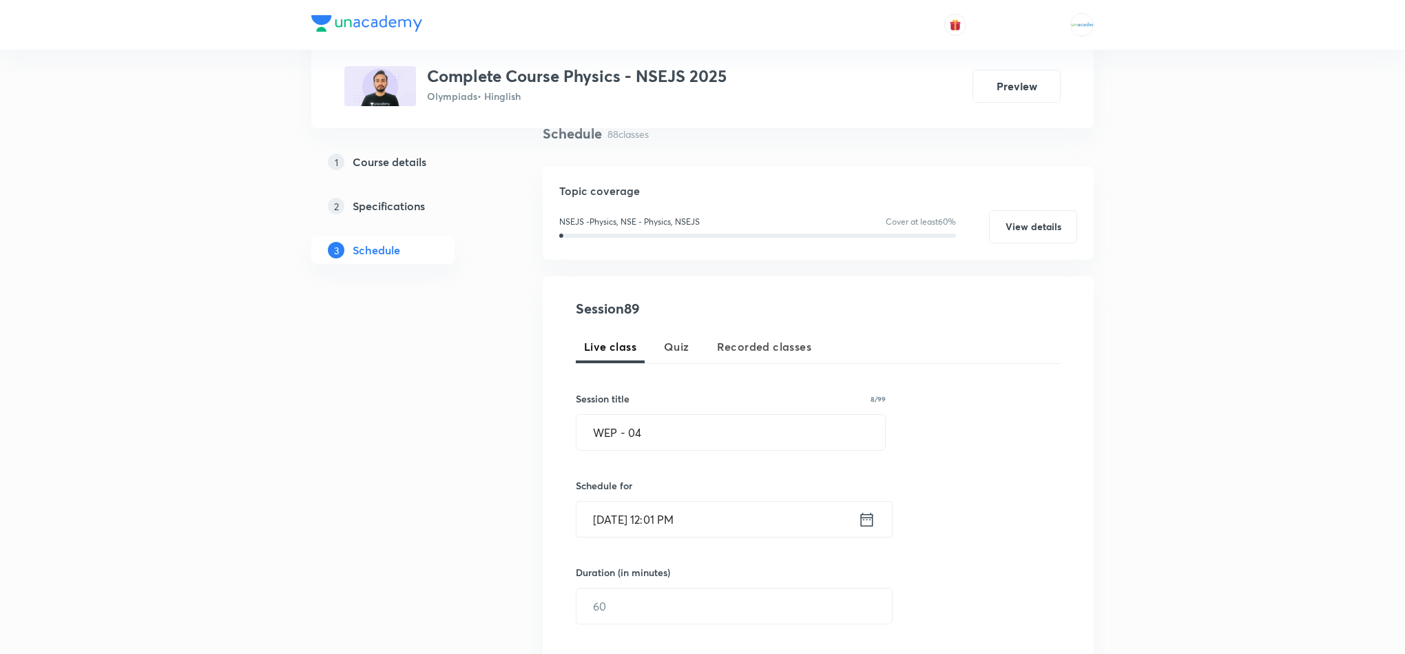
click at [874, 525] on icon at bounding box center [866, 519] width 17 height 19
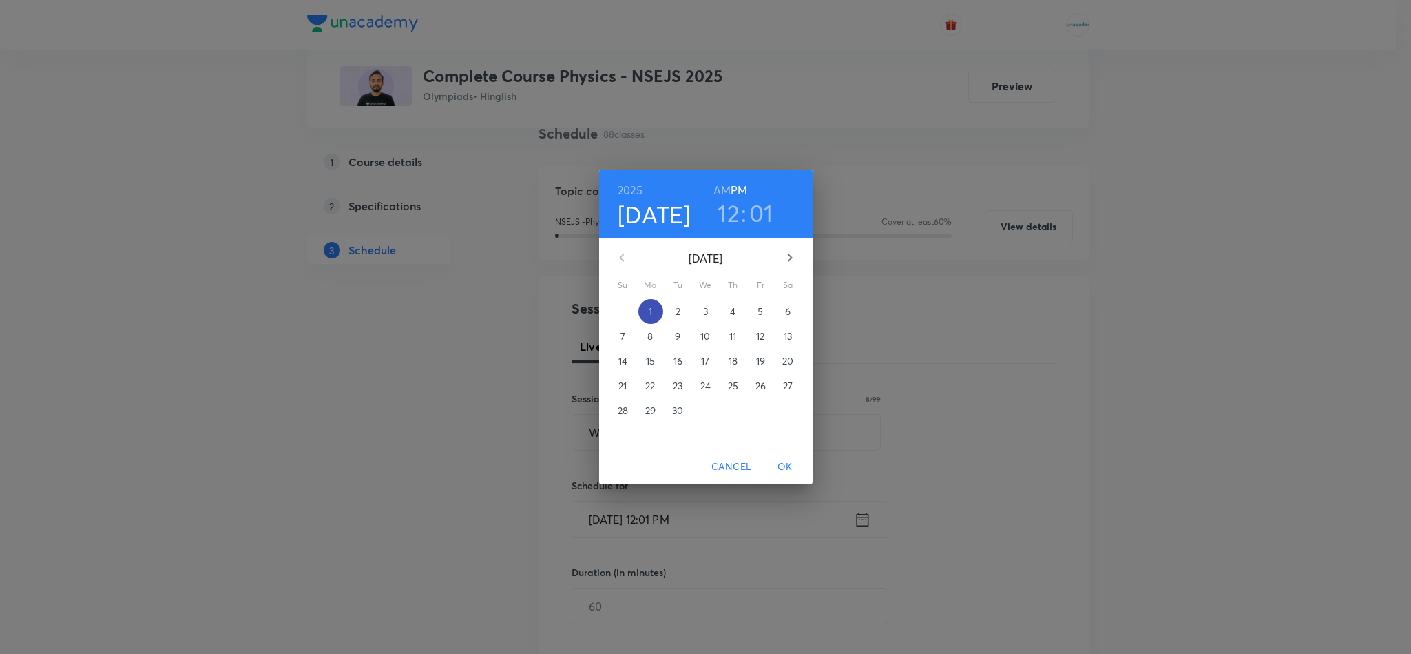
click at [647, 315] on span "1" at bounding box center [651, 311] width 25 height 14
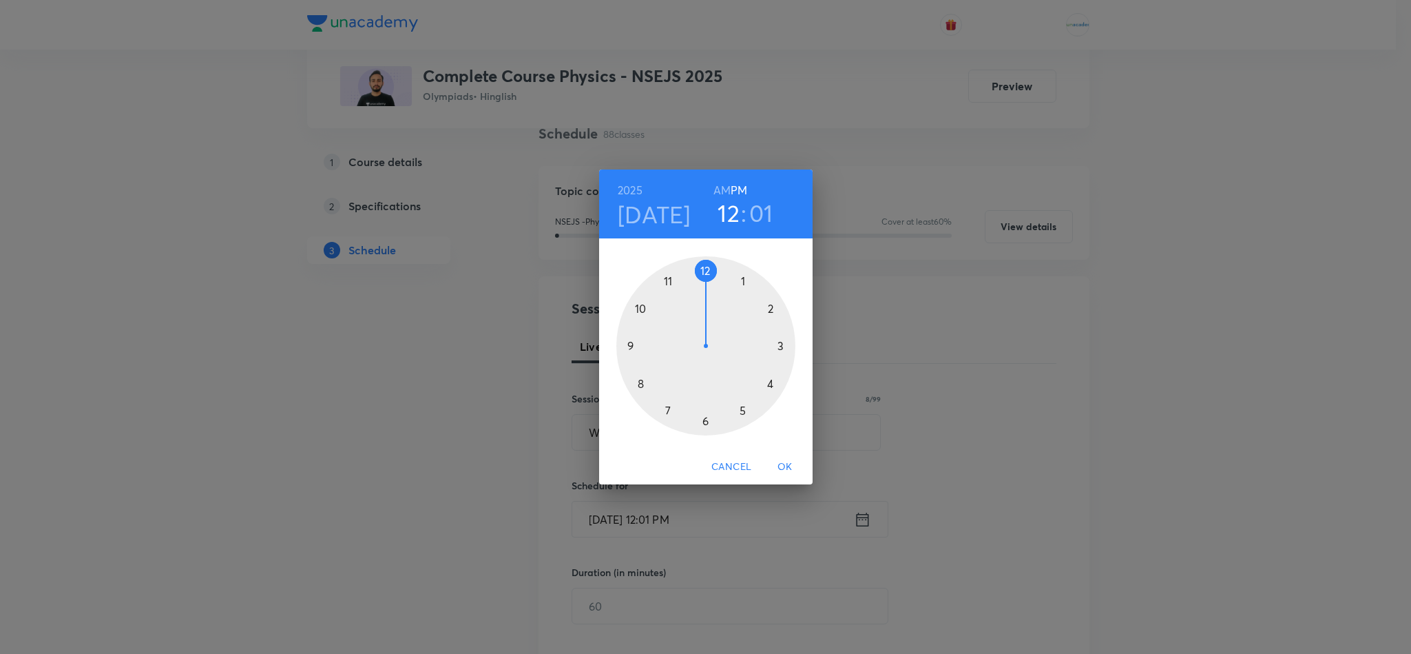
click at [666, 409] on div at bounding box center [705, 345] width 179 height 179
click at [707, 273] on div at bounding box center [705, 345] width 179 height 179
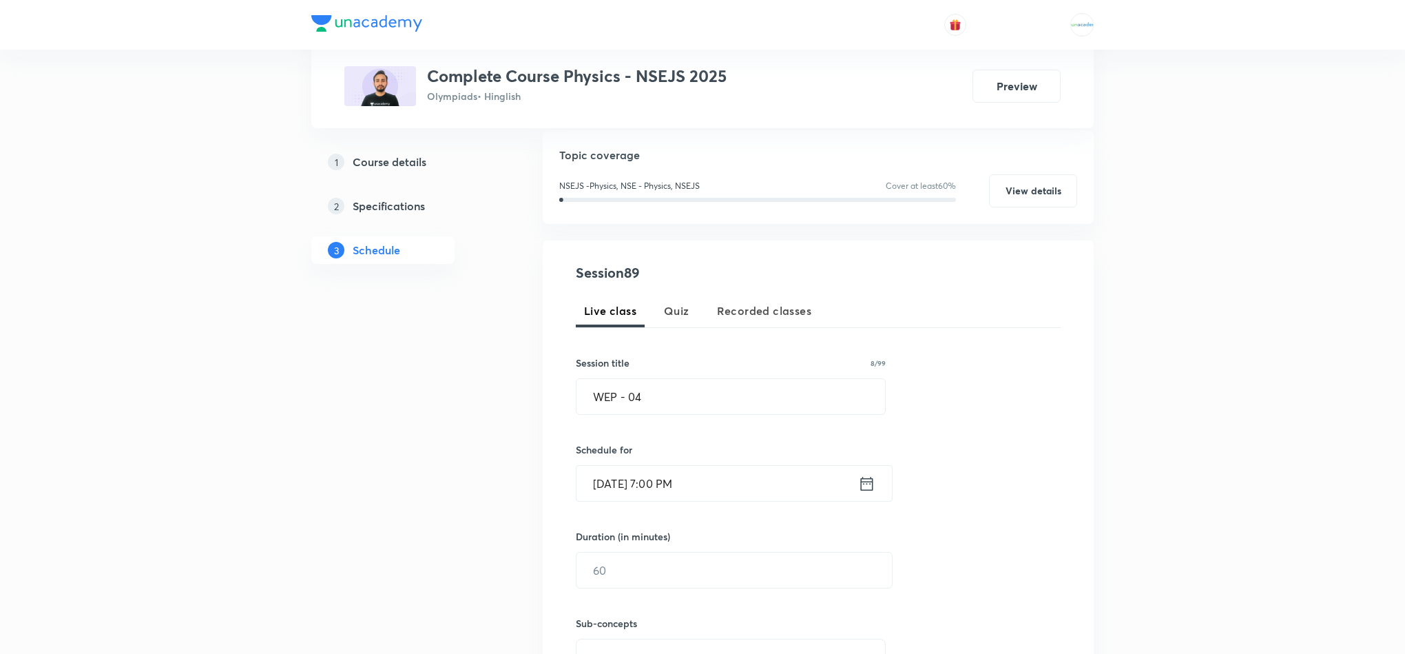
scroll to position [154, 0]
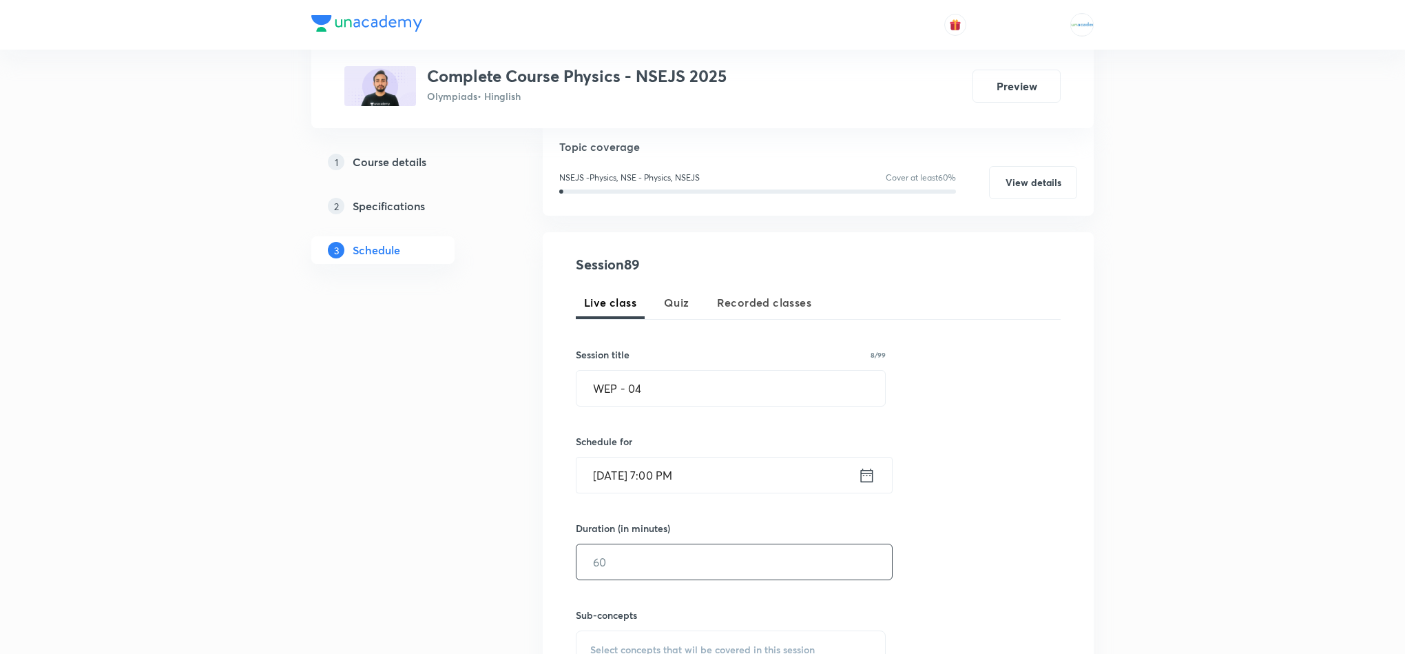
click at [667, 562] on input "text" at bounding box center [734, 561] width 315 height 35
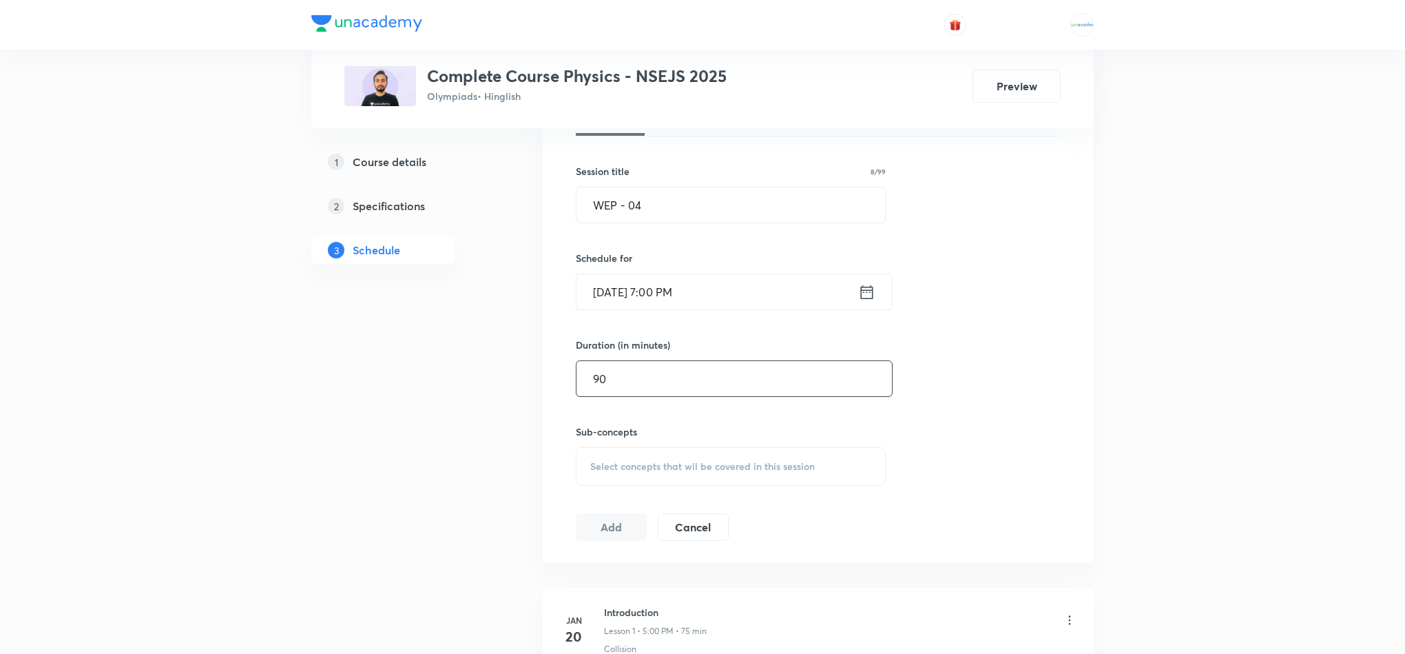
scroll to position [341, 0]
type input "90"
click at [701, 475] on div "Select concepts that wil be covered in this session" at bounding box center [731, 462] width 310 height 39
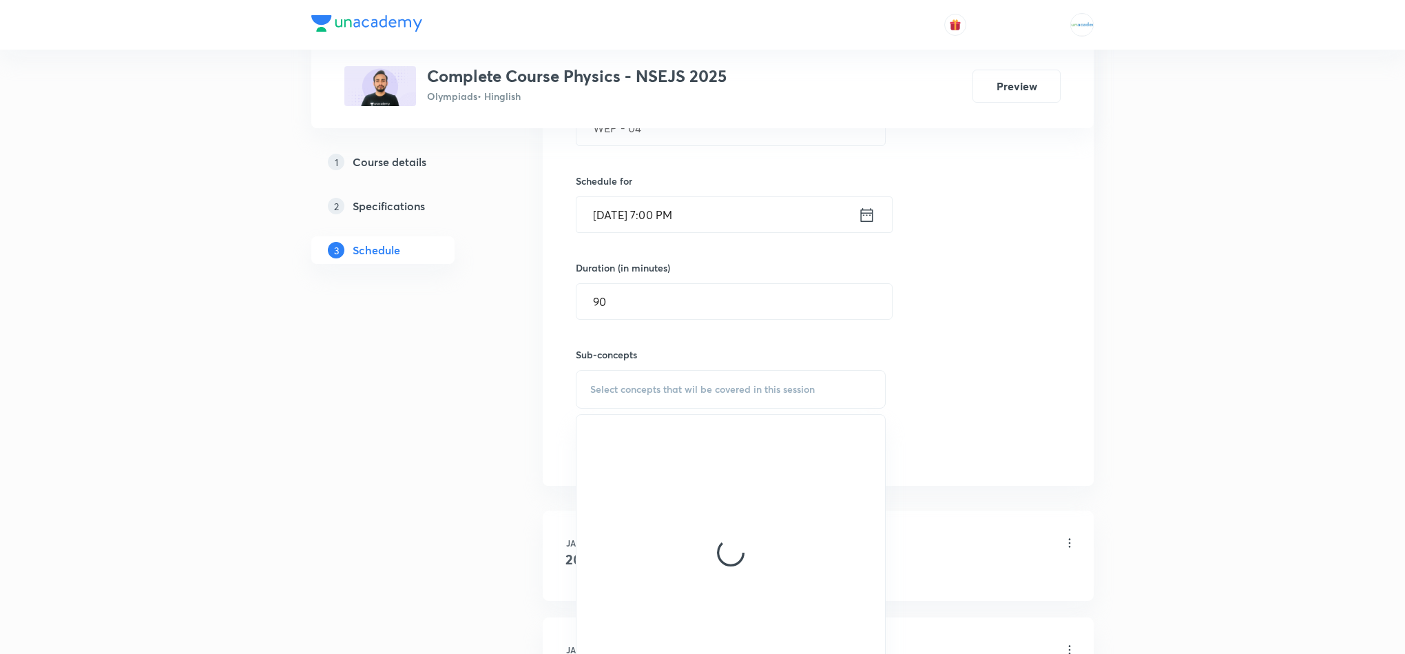
scroll to position [418, 0]
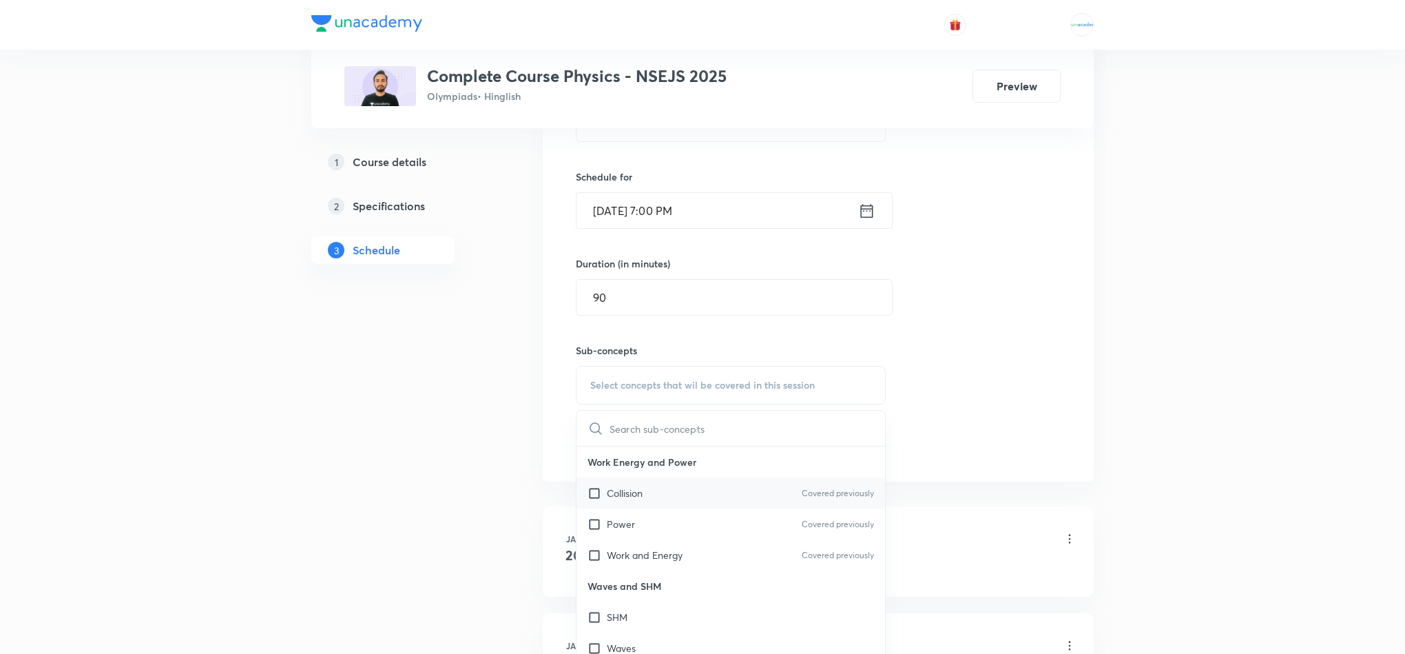
click at [637, 488] on p "Collision" at bounding box center [625, 493] width 36 height 14
checkbox input "true"
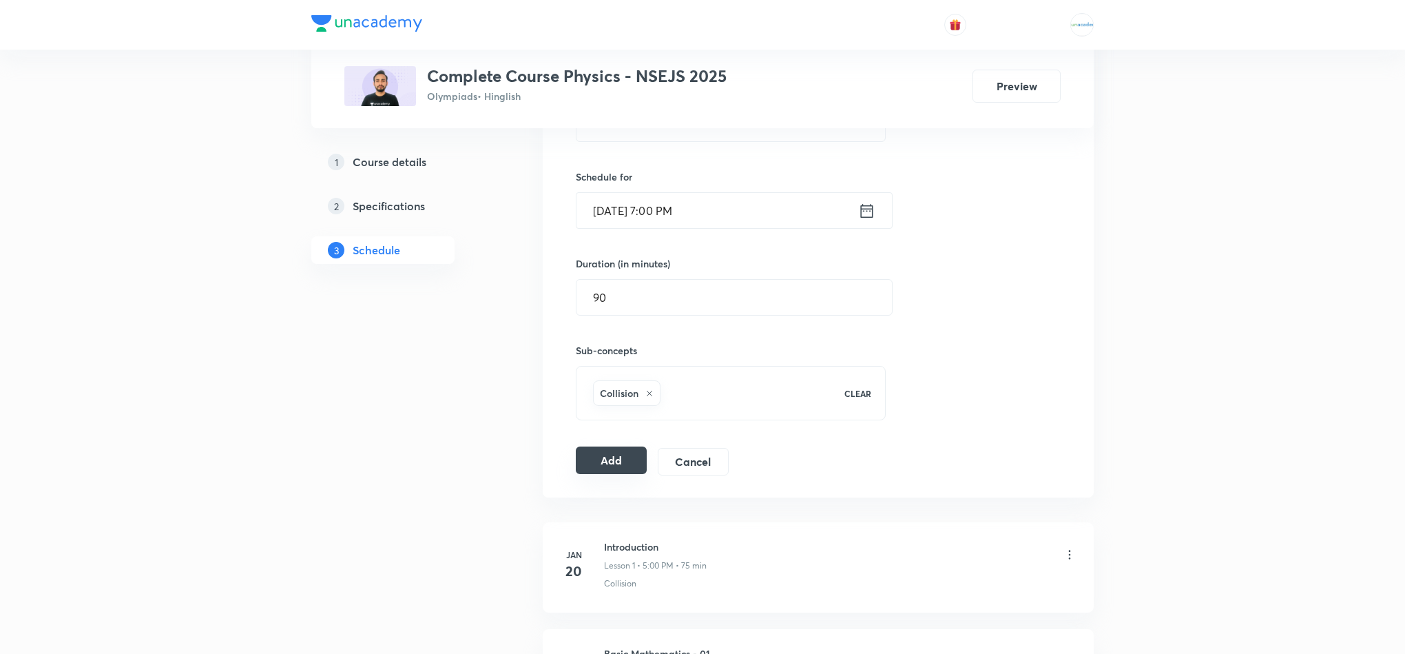
click at [602, 475] on div "Add Cancel" at bounding box center [658, 462] width 164 height 28
click at [616, 470] on button "Add" at bounding box center [611, 460] width 71 height 28
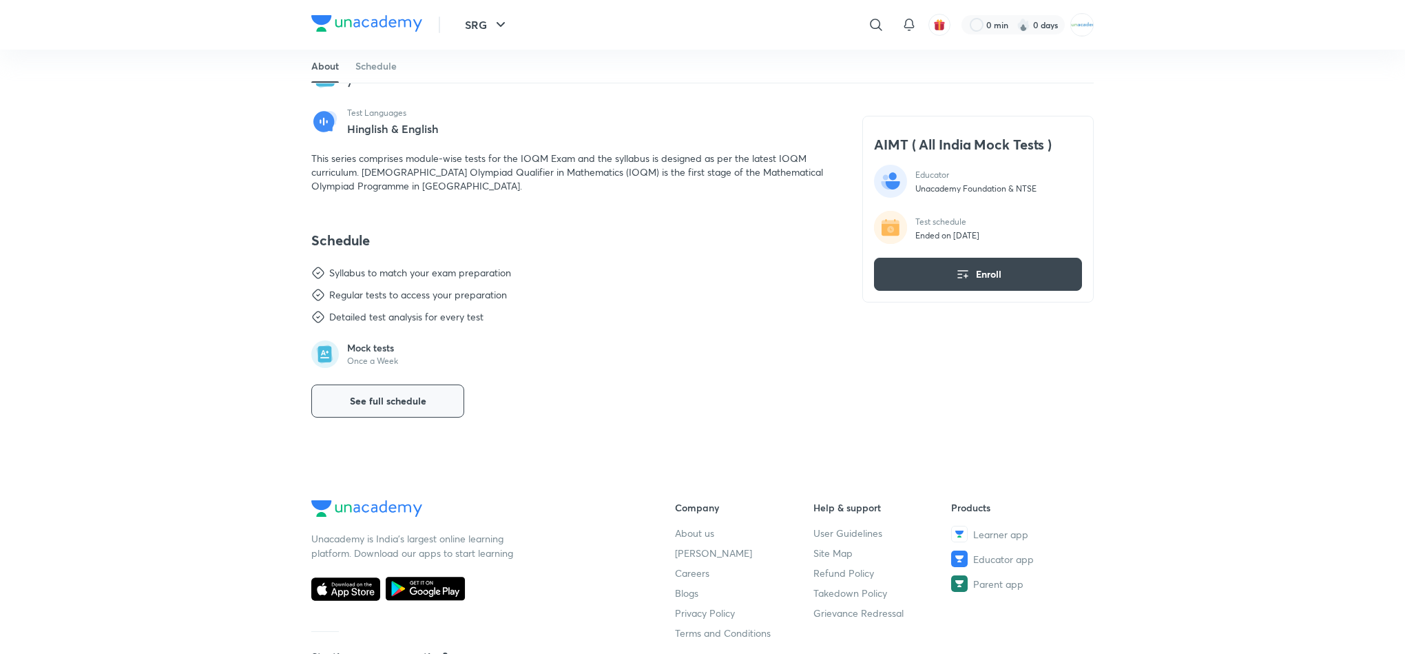
click at [393, 389] on button "See full schedule" at bounding box center [387, 400] width 153 height 33
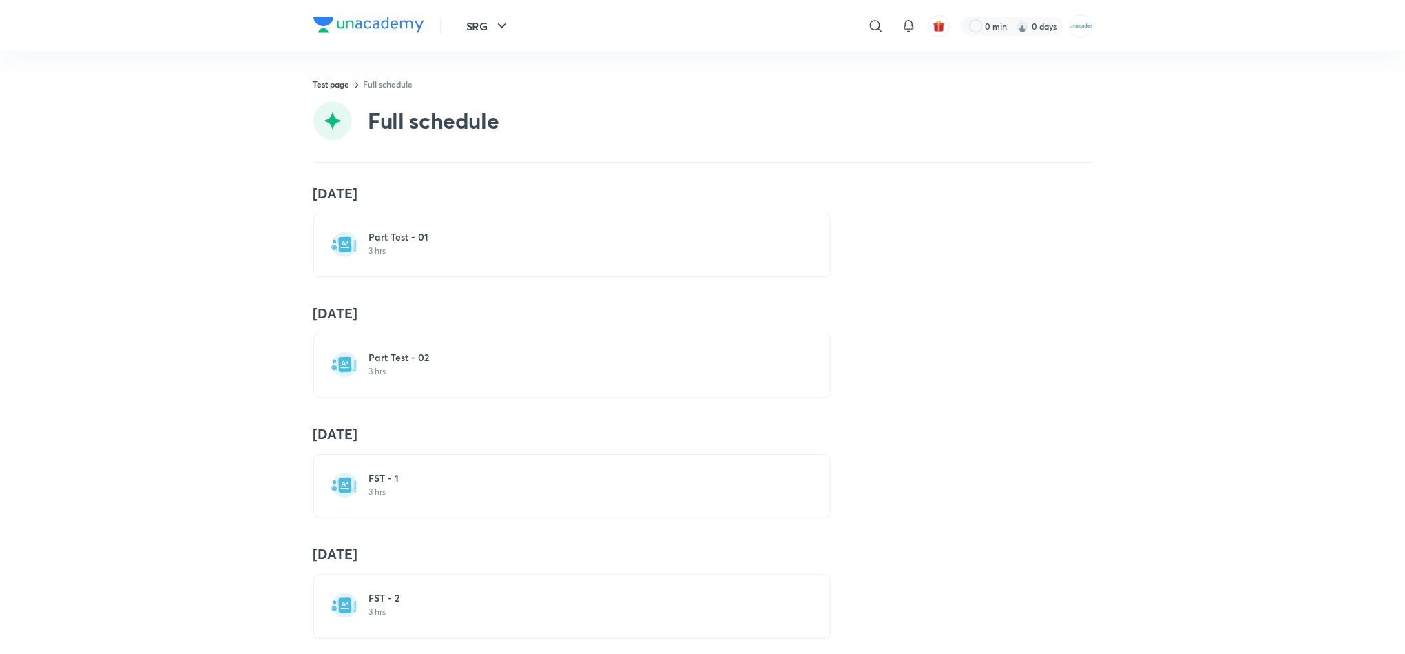
scroll to position [395, 0]
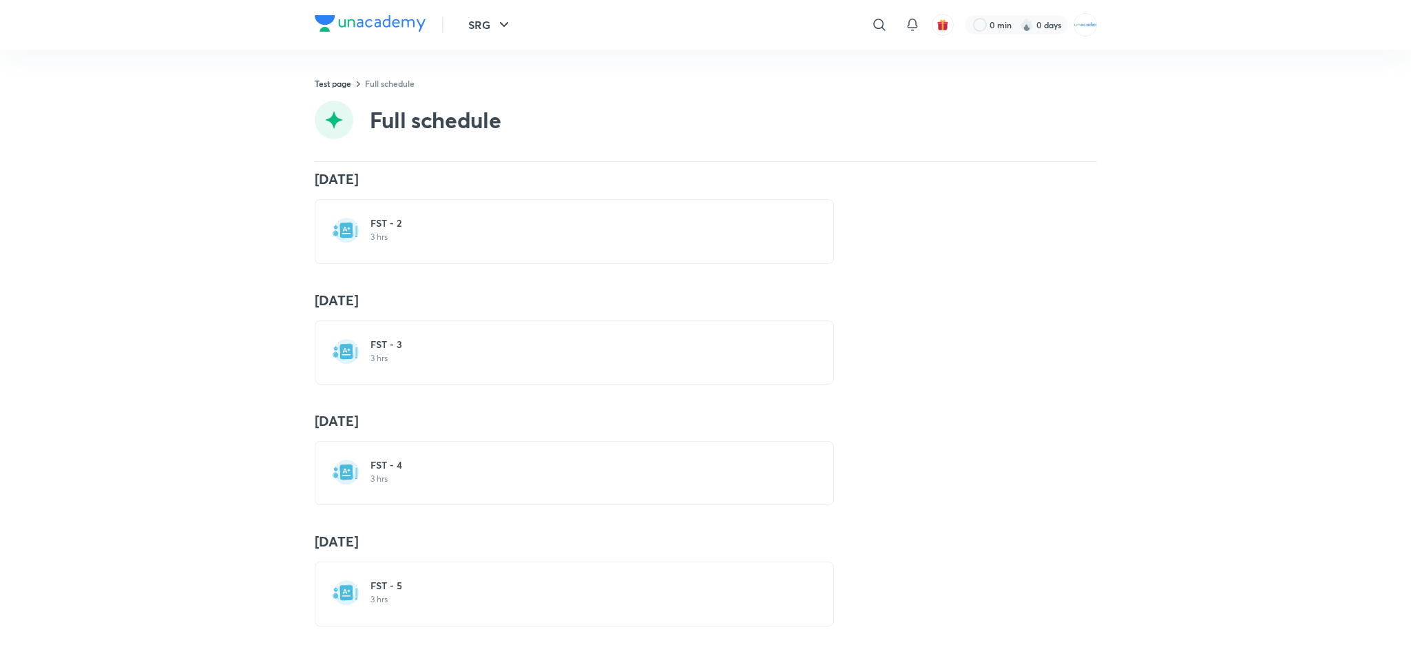
click at [415, 473] on p "3 hrs" at bounding box center [583, 478] width 424 height 11
